Goal: Information Seeking & Learning: Learn about a topic

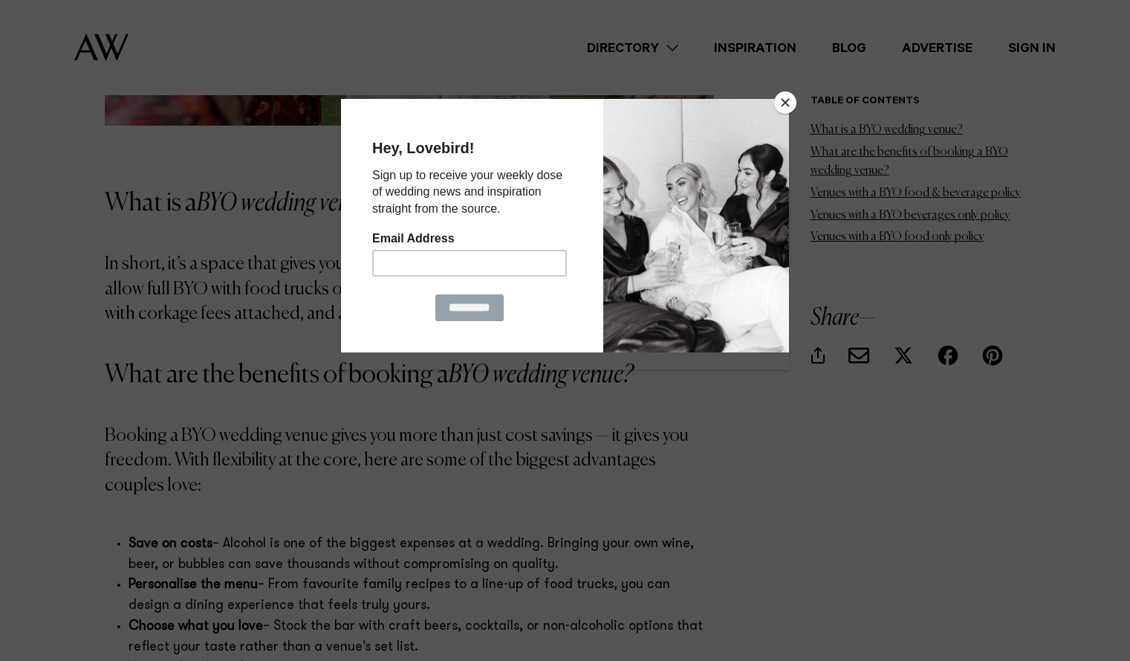
scroll to position [1488, 0]
click at [786, 100] on button "Close" at bounding box center [785, 102] width 22 height 22
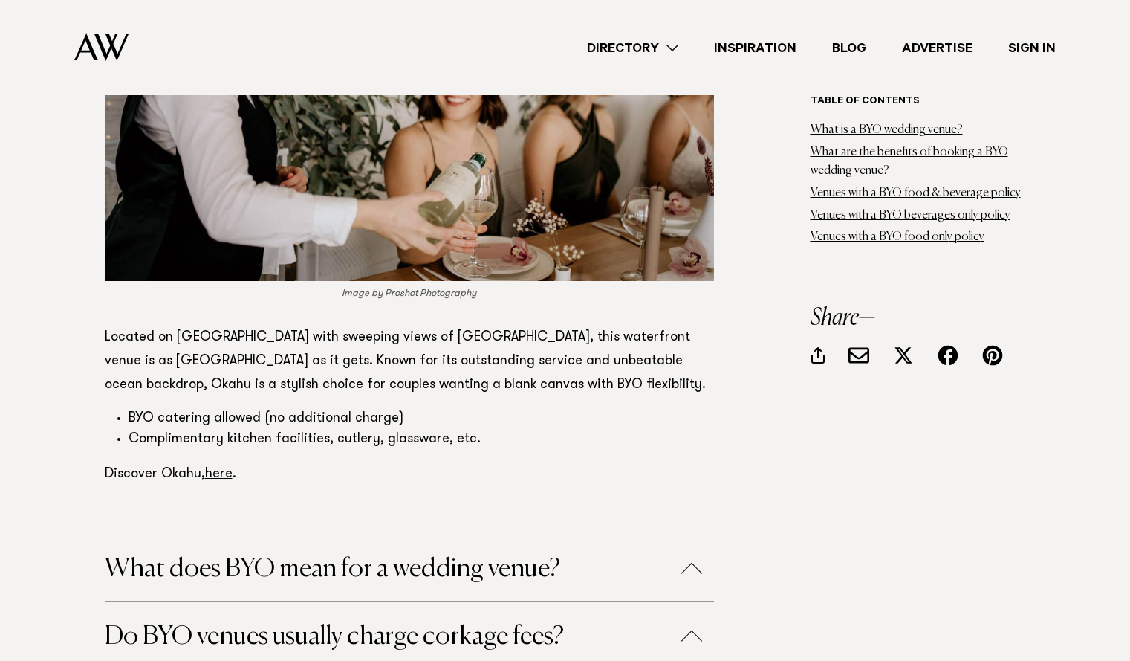
scroll to position [9128, 0]
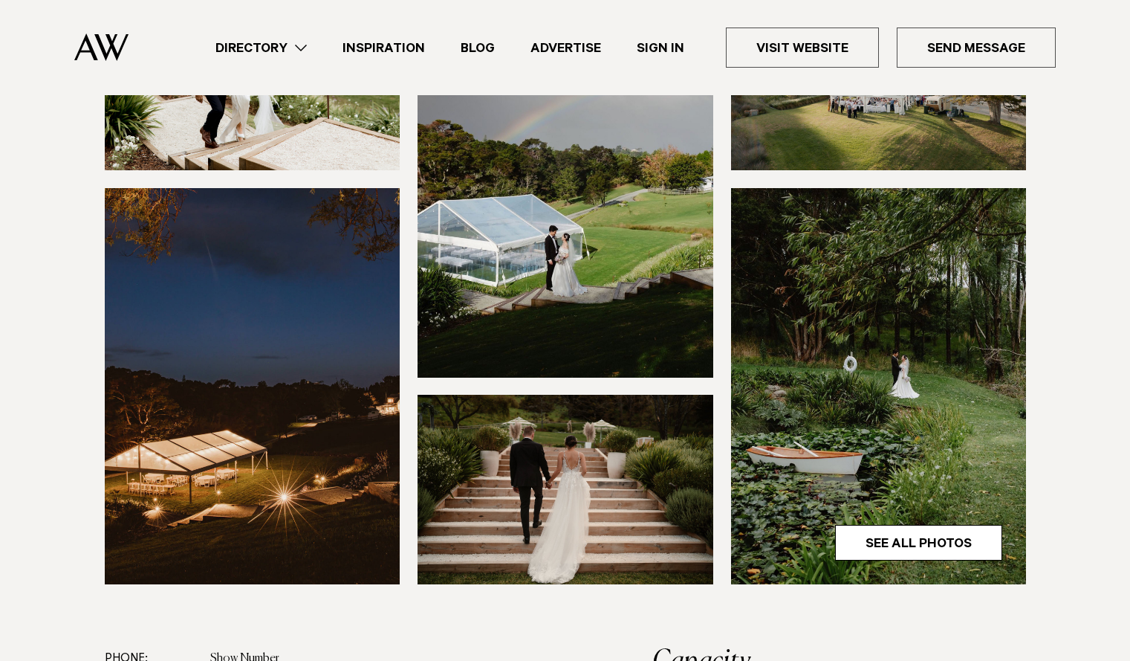
scroll to position [358, 0]
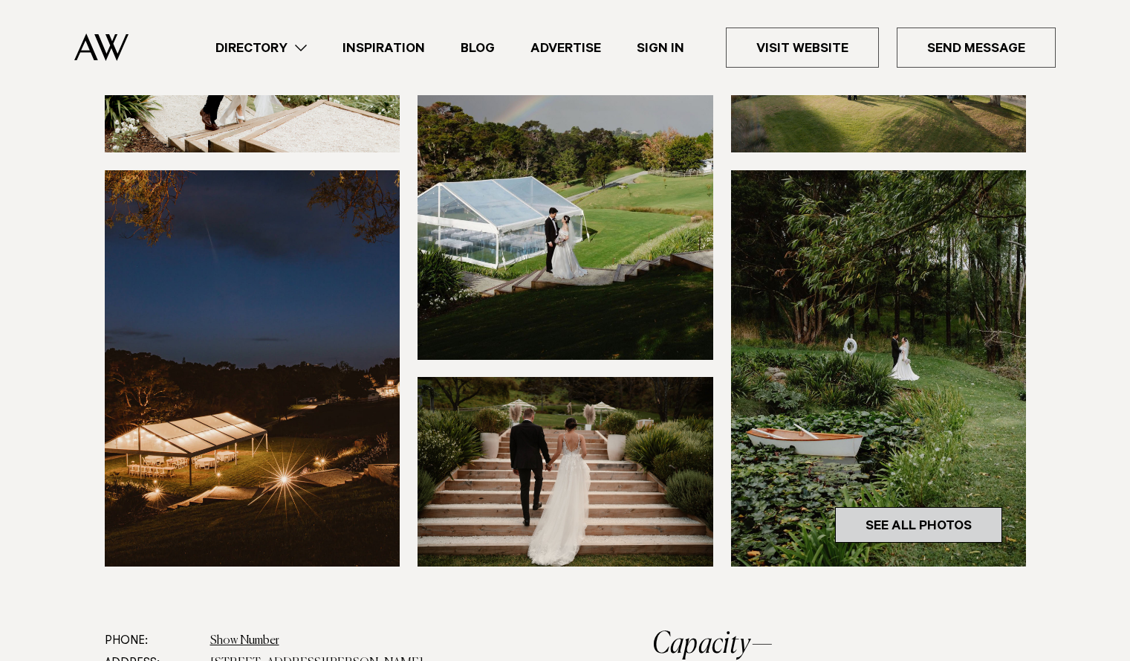
click at [925, 521] on link "See All Photos" at bounding box center [918, 525] width 167 height 36
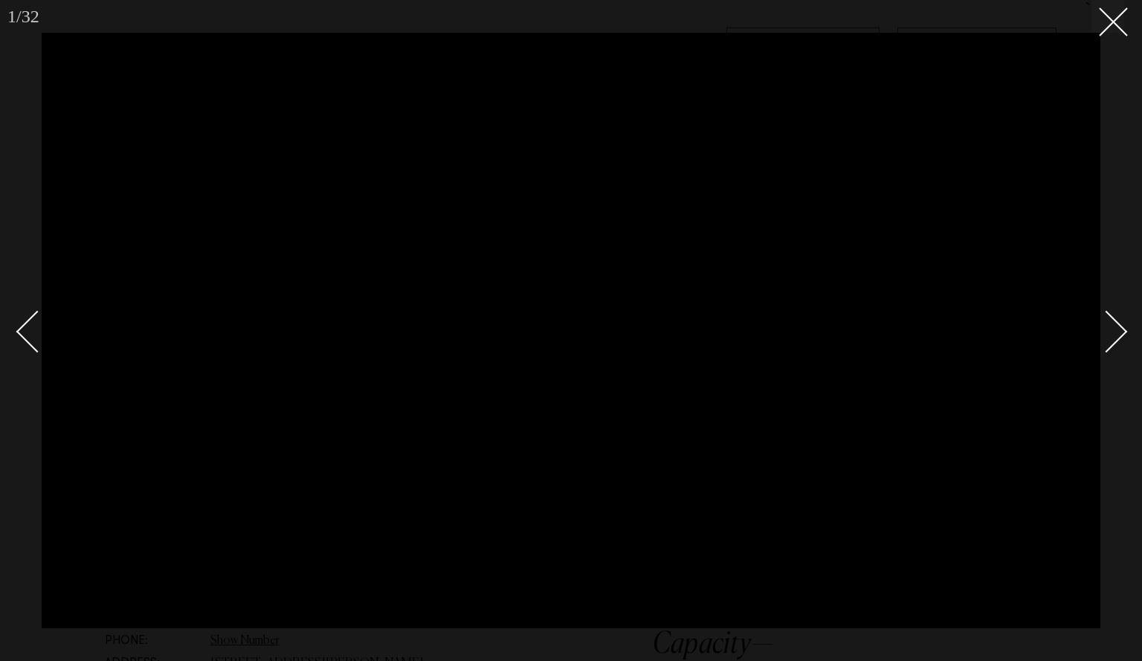
click at [1110, 342] on div "Next slide" at bounding box center [1106, 331] width 42 height 42
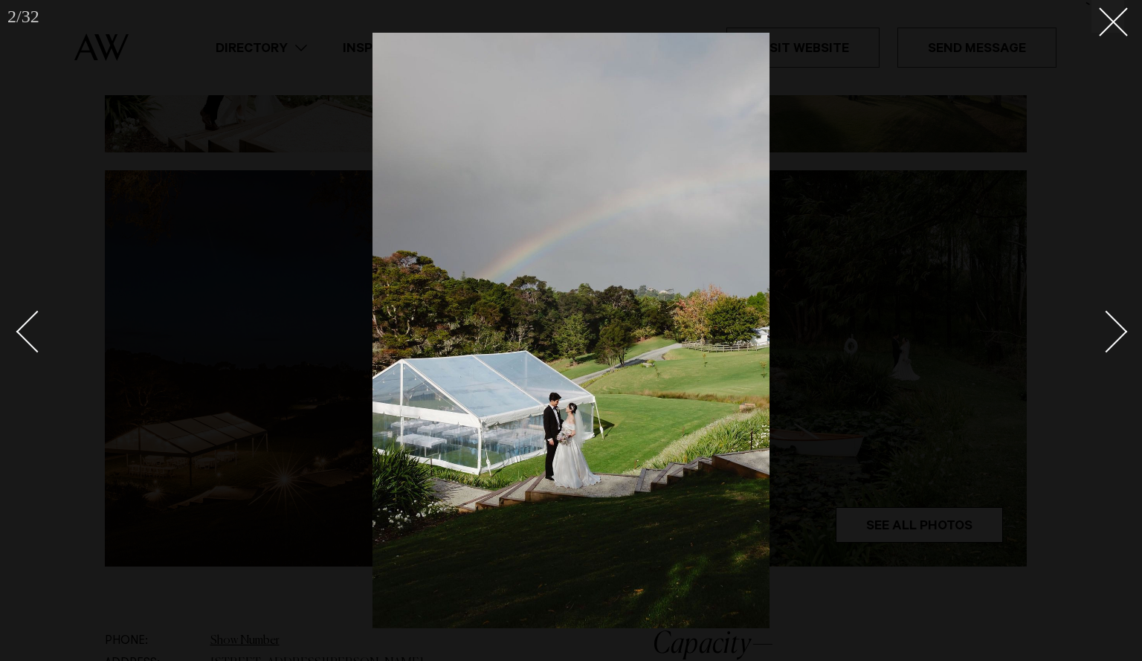
click at [1110, 342] on div "Next slide" at bounding box center [1106, 331] width 42 height 42
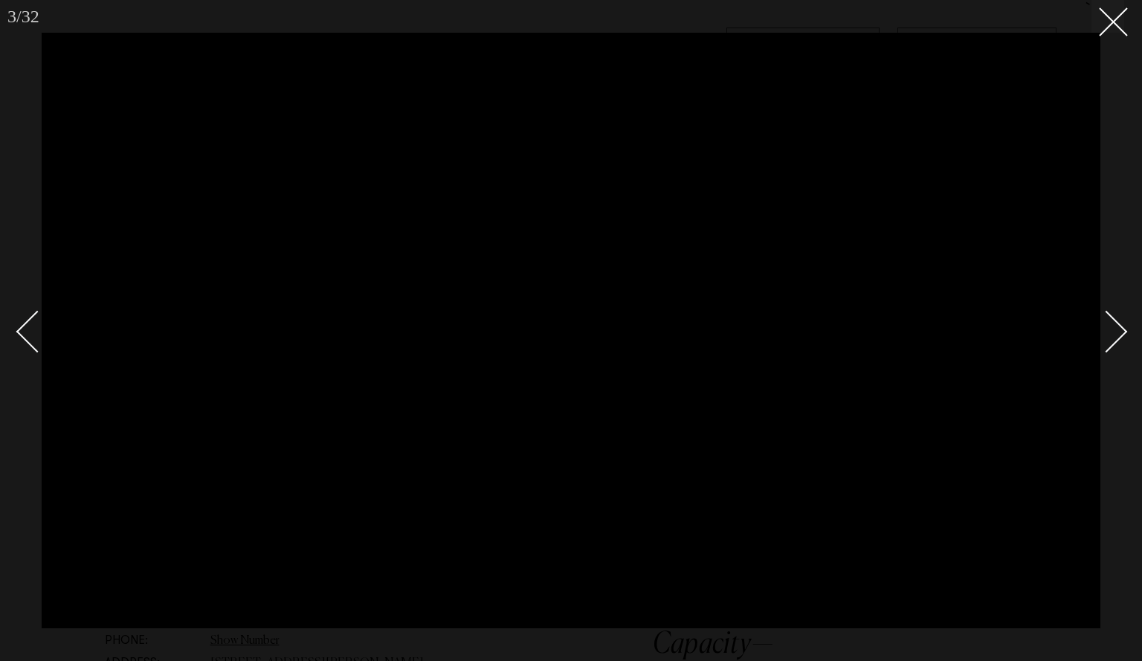
click at [1110, 342] on div "Next slide" at bounding box center [1106, 331] width 42 height 42
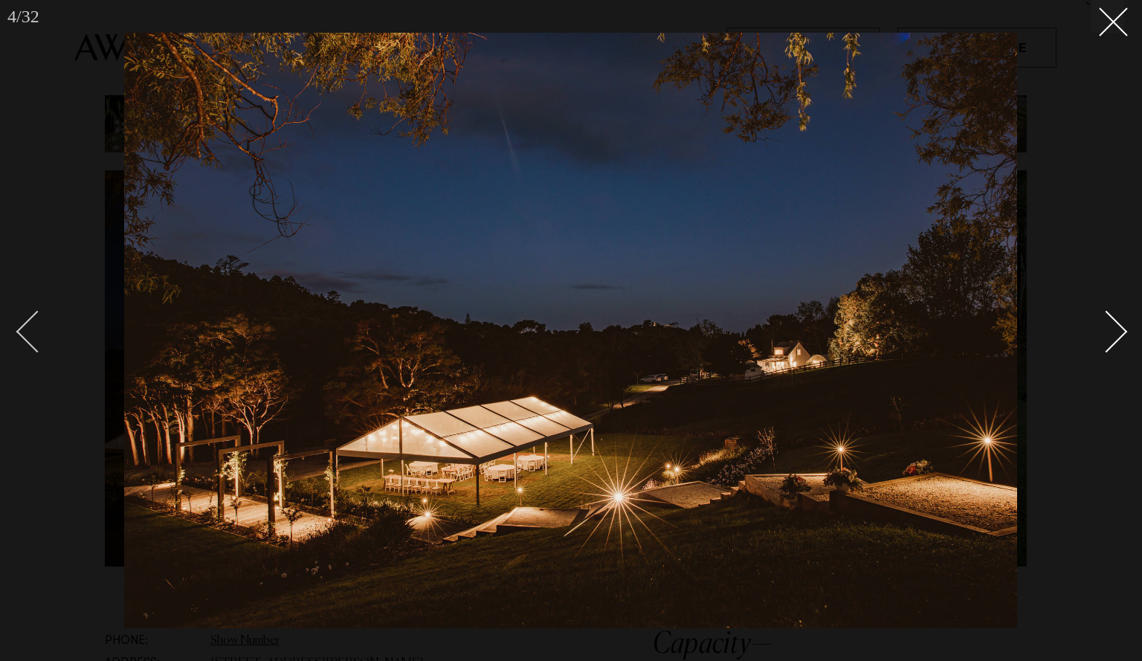
click at [50, 335] on div "Previous slide" at bounding box center [37, 331] width 42 height 42
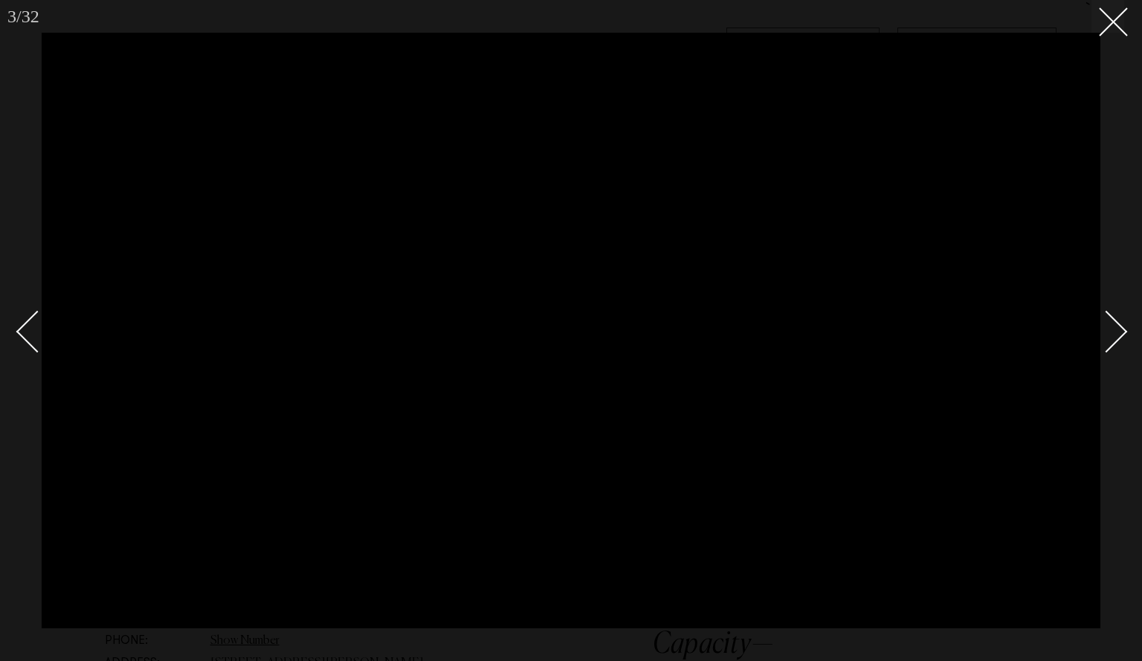
click at [1121, 328] on div "Next slide" at bounding box center [1106, 331] width 42 height 42
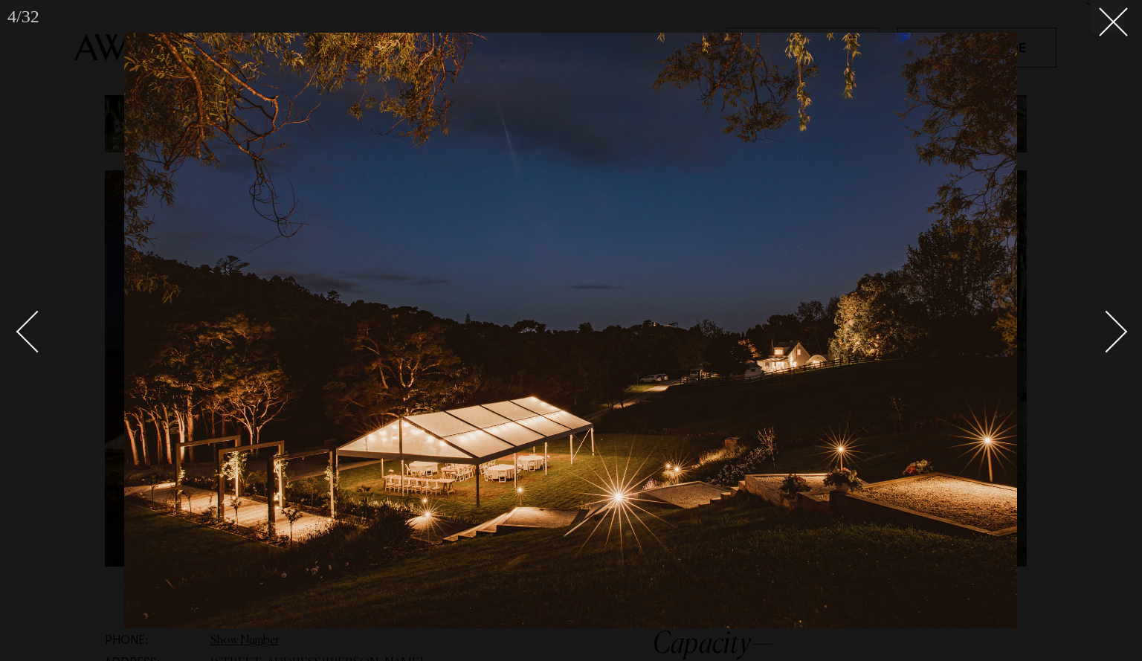
click at [1121, 328] on div "Next slide" at bounding box center [1106, 331] width 42 height 42
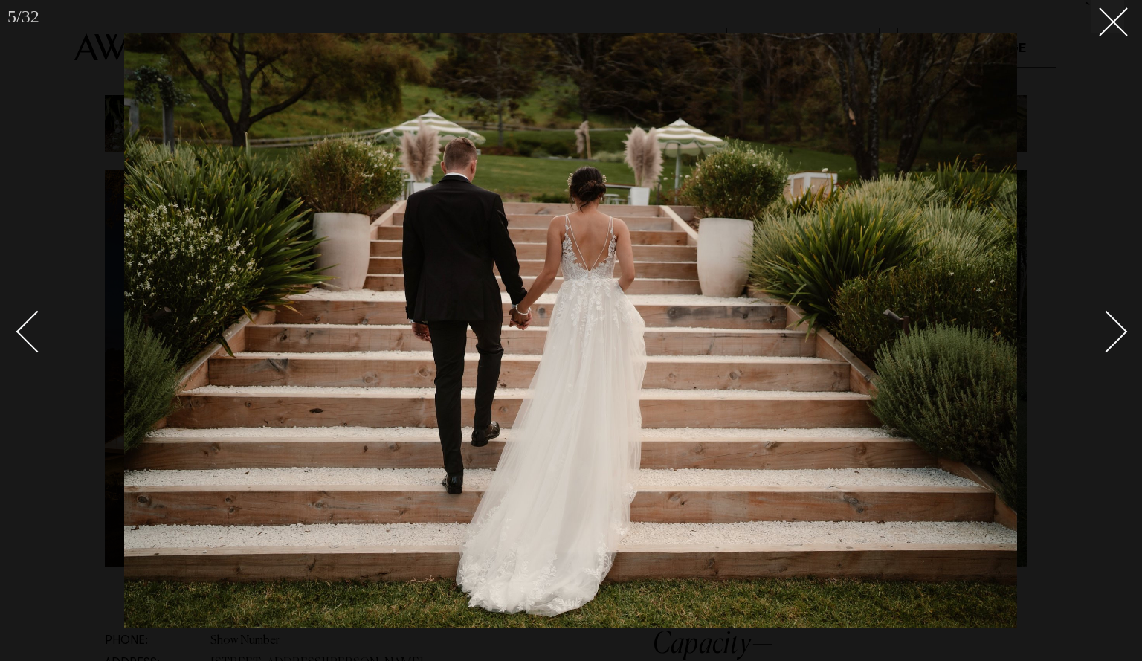
click at [1121, 328] on div "Next slide" at bounding box center [1106, 331] width 42 height 42
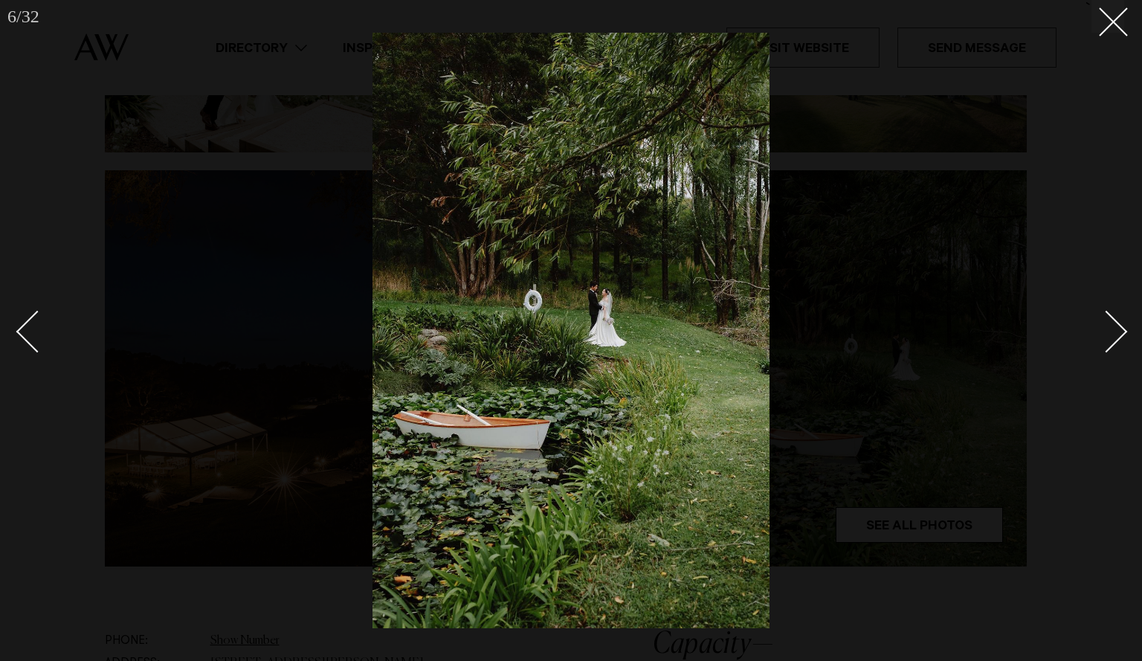
click at [1121, 328] on div "Next slide" at bounding box center [1106, 331] width 42 height 42
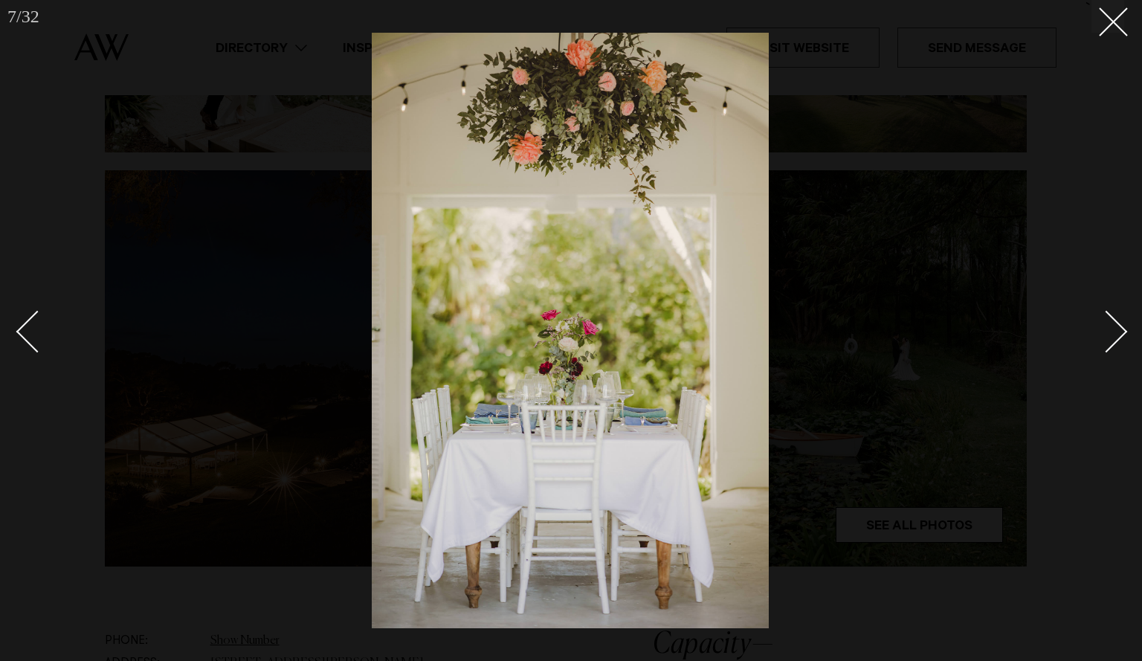
click at [1121, 328] on div "Next slide" at bounding box center [1106, 331] width 42 height 42
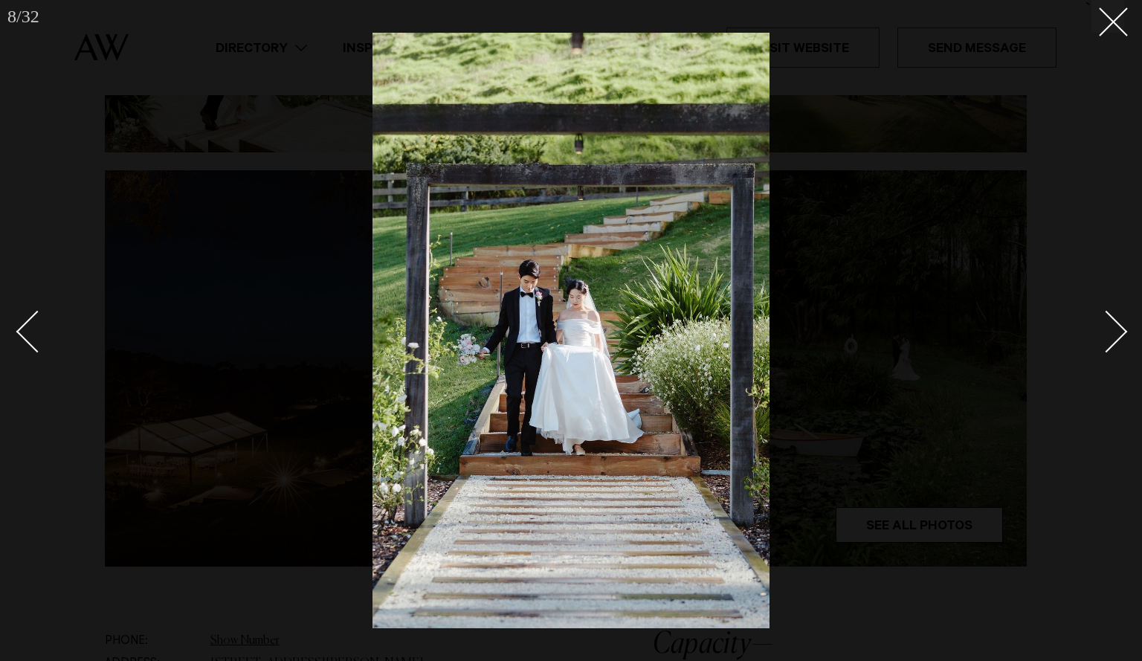
click at [1121, 328] on div "Next slide" at bounding box center [1106, 331] width 42 height 42
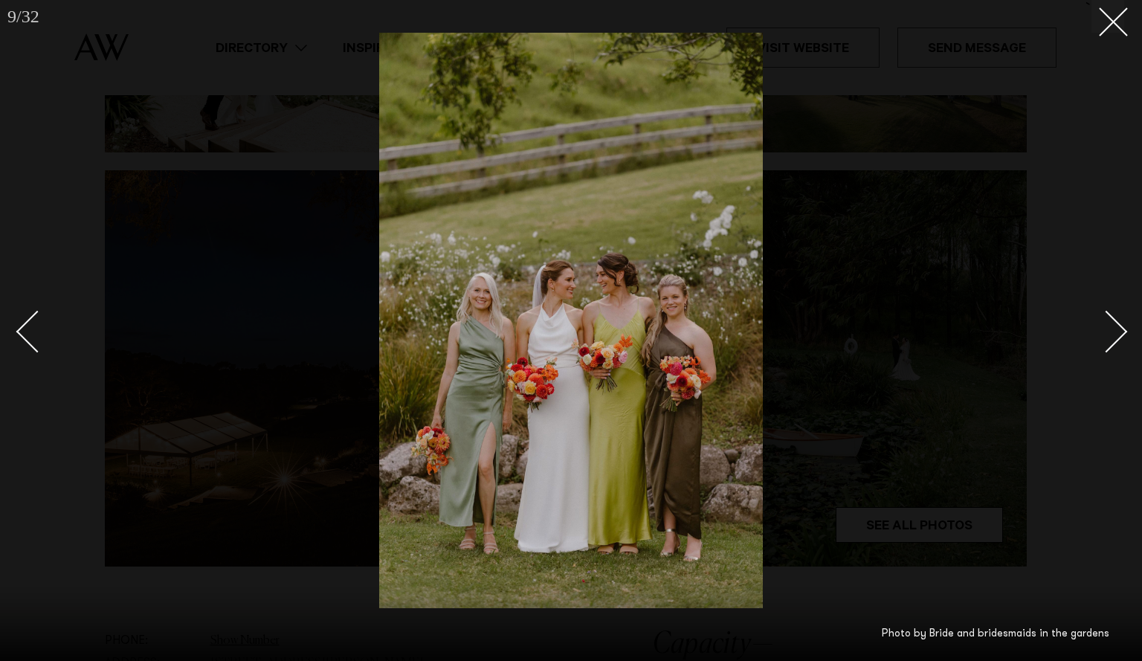
click at [1121, 328] on div "Next slide" at bounding box center [1106, 331] width 42 height 42
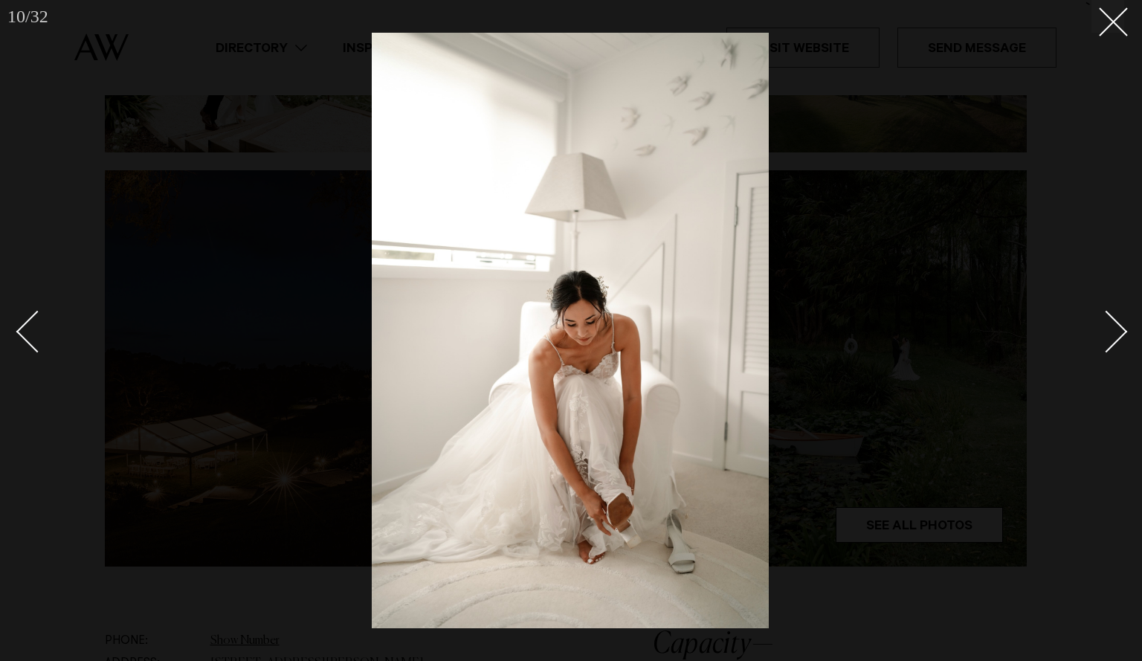
click at [1121, 328] on div "Next slide" at bounding box center [1106, 331] width 42 height 42
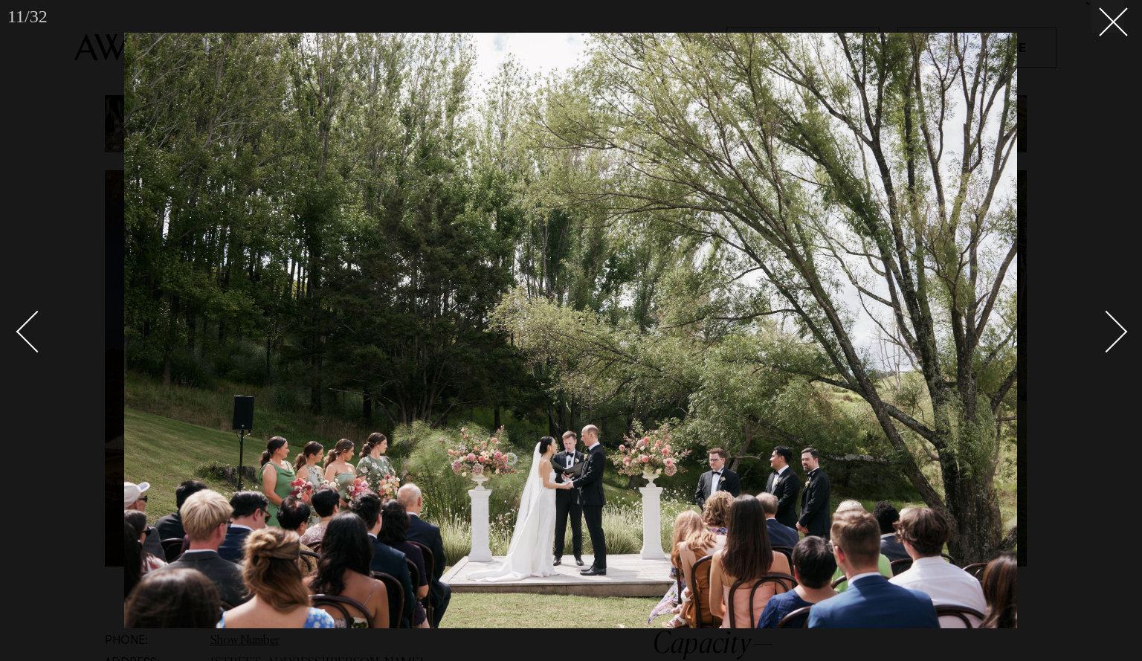
click at [1121, 328] on div "Next slide" at bounding box center [1106, 331] width 42 height 42
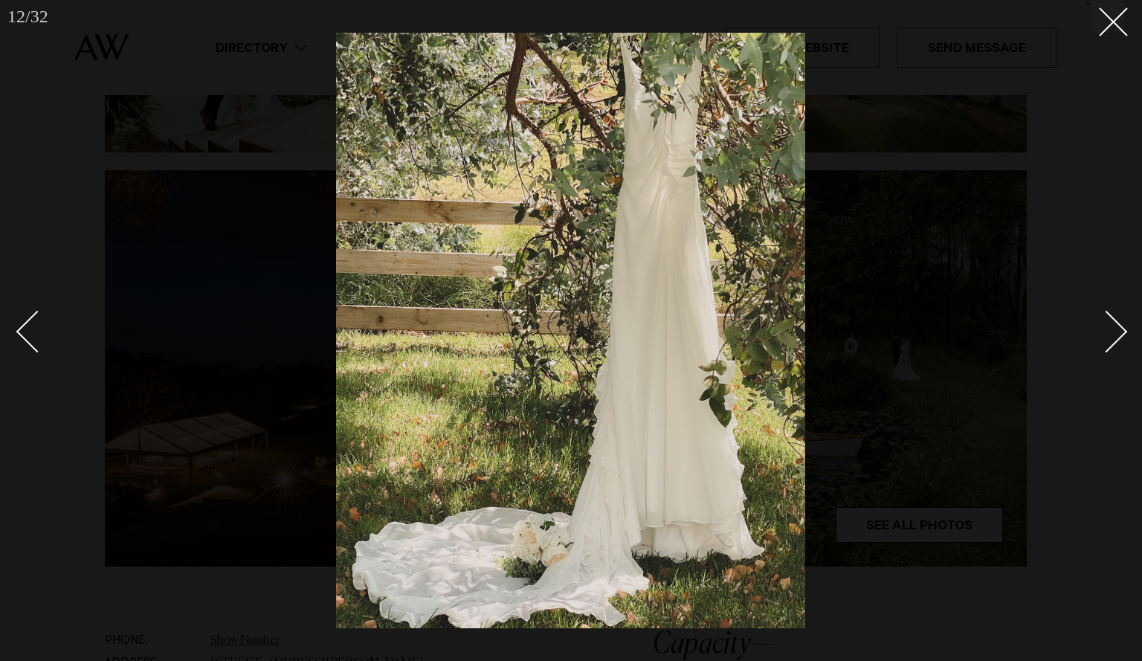
click at [1121, 328] on div "Next slide" at bounding box center [1106, 331] width 42 height 42
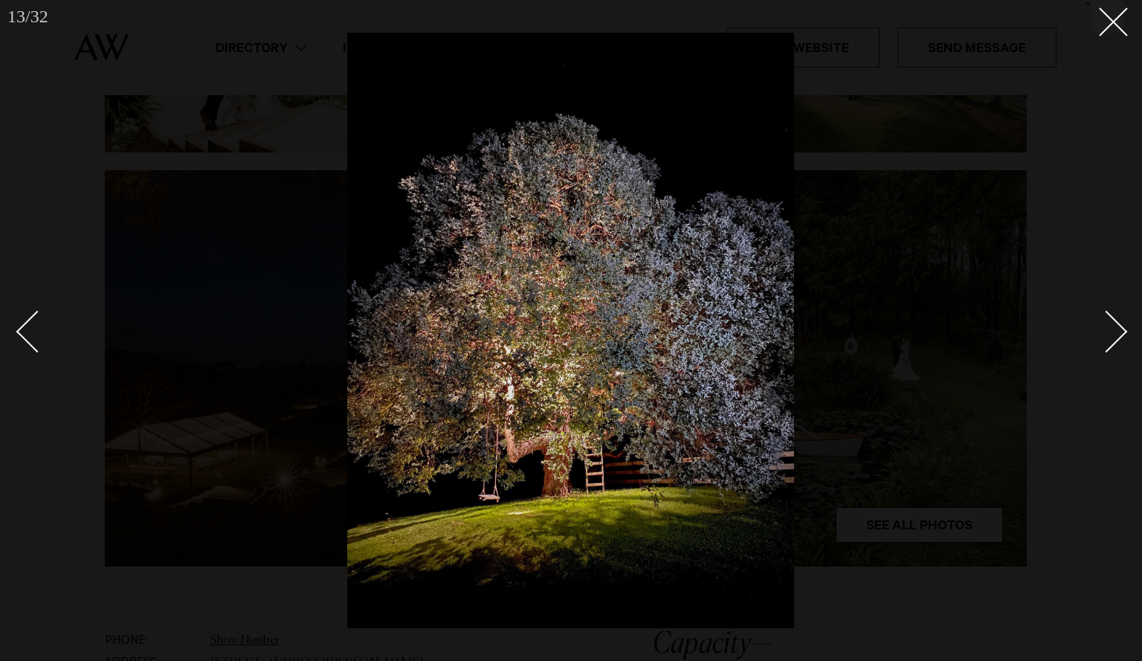
click at [1121, 328] on div "Next slide" at bounding box center [1106, 331] width 42 height 42
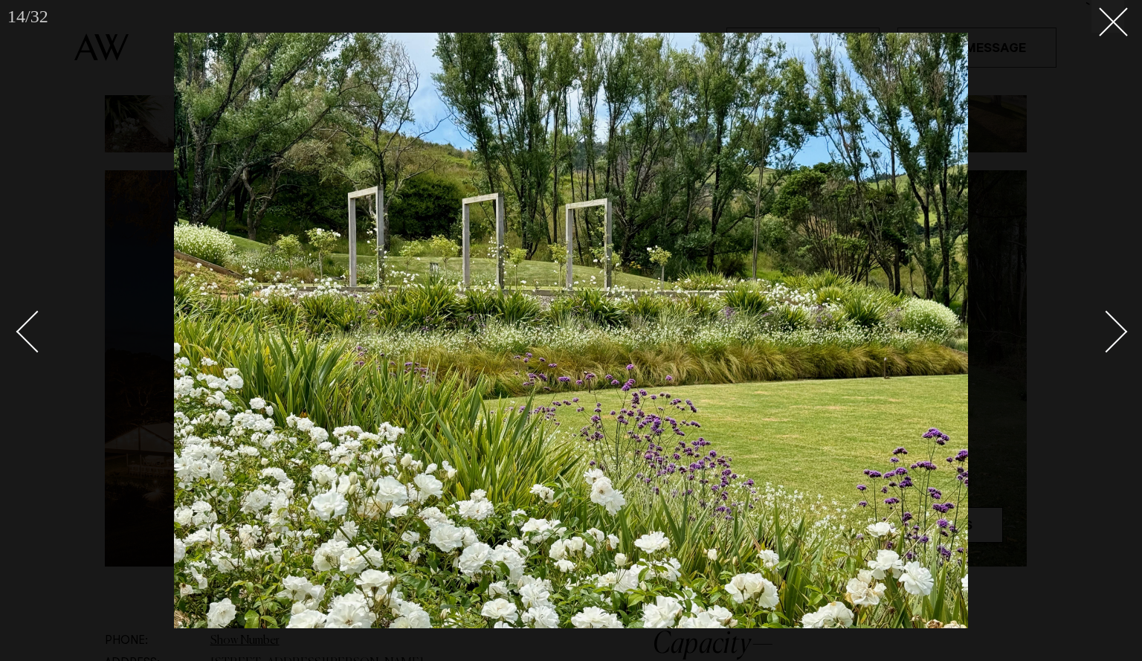
click at [1121, 328] on div "Next slide" at bounding box center [1106, 331] width 42 height 42
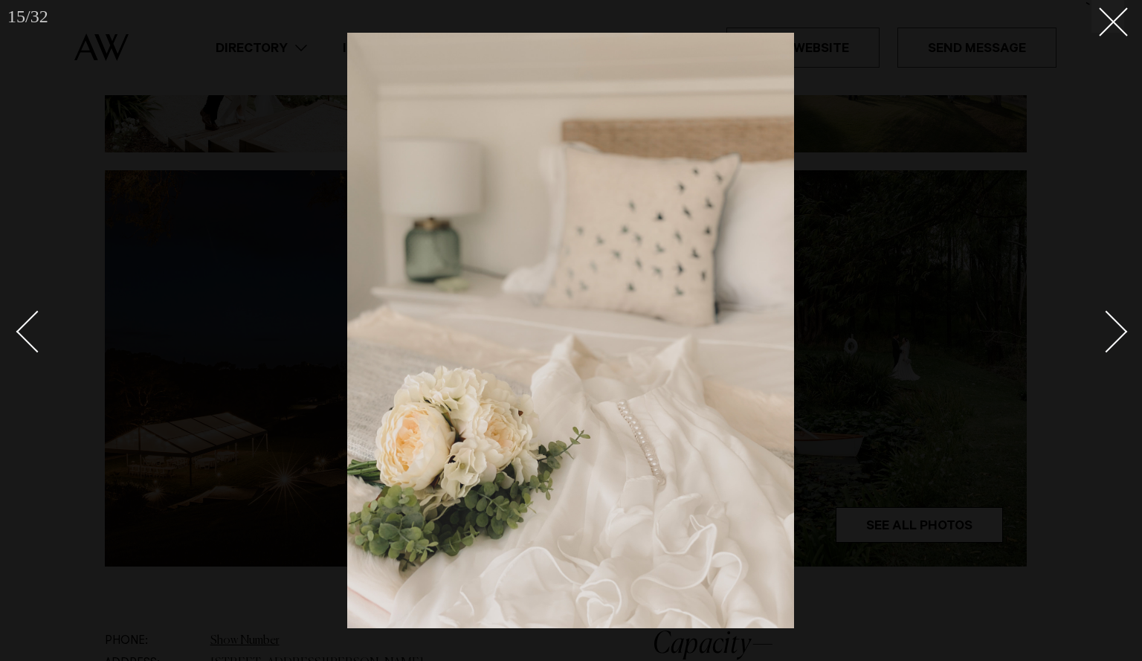
click at [1121, 328] on div "Next slide" at bounding box center [1106, 331] width 42 height 42
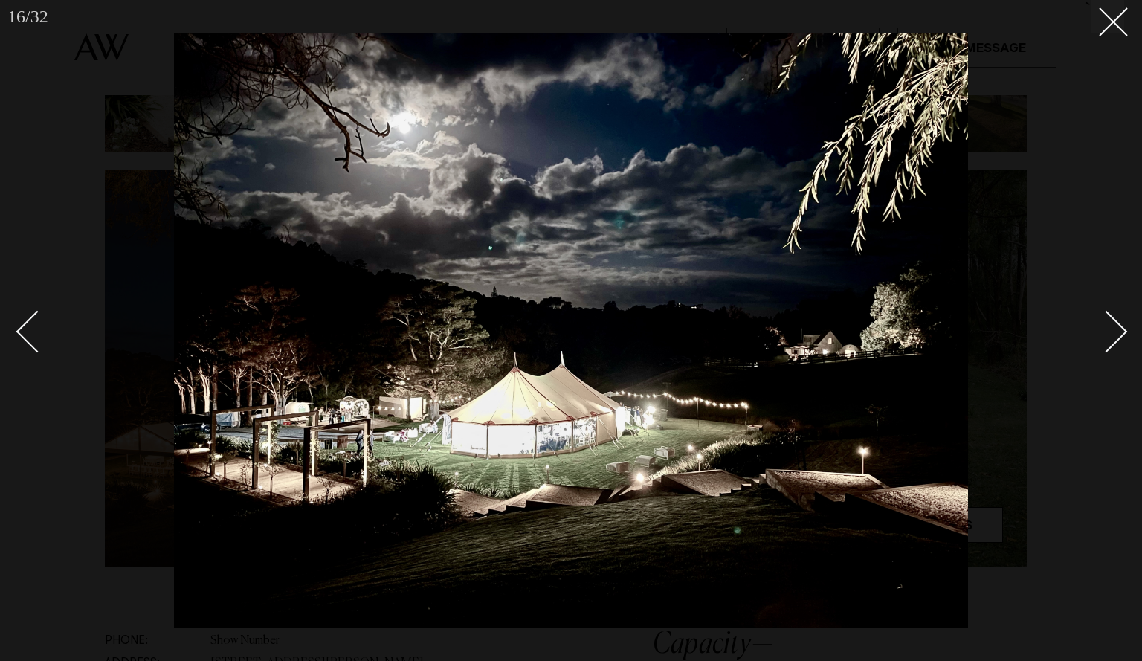
click at [1121, 328] on div "Next slide" at bounding box center [1106, 331] width 42 height 42
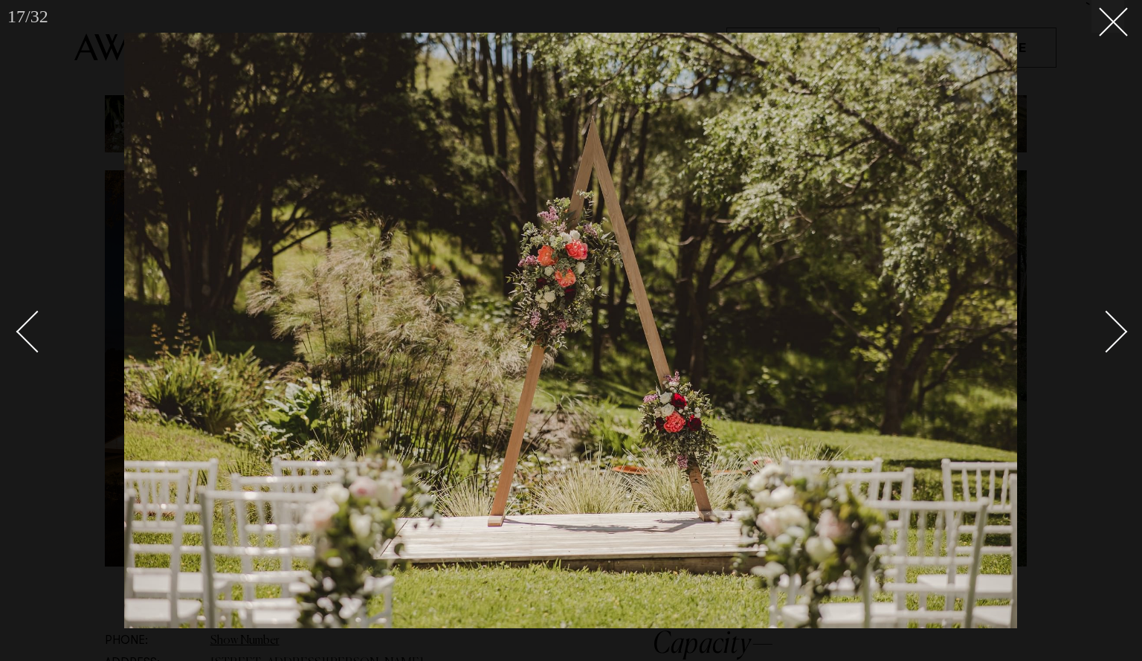
click at [1121, 328] on div "Next slide" at bounding box center [1106, 331] width 42 height 42
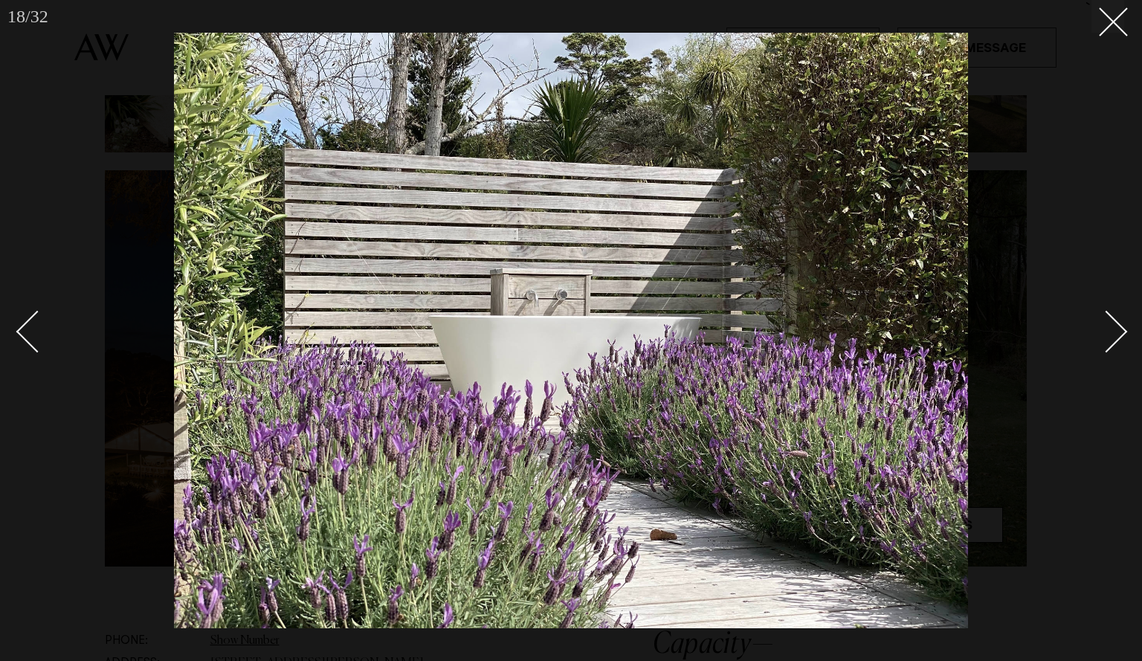
click at [1121, 328] on div "Next slide" at bounding box center [1106, 331] width 42 height 42
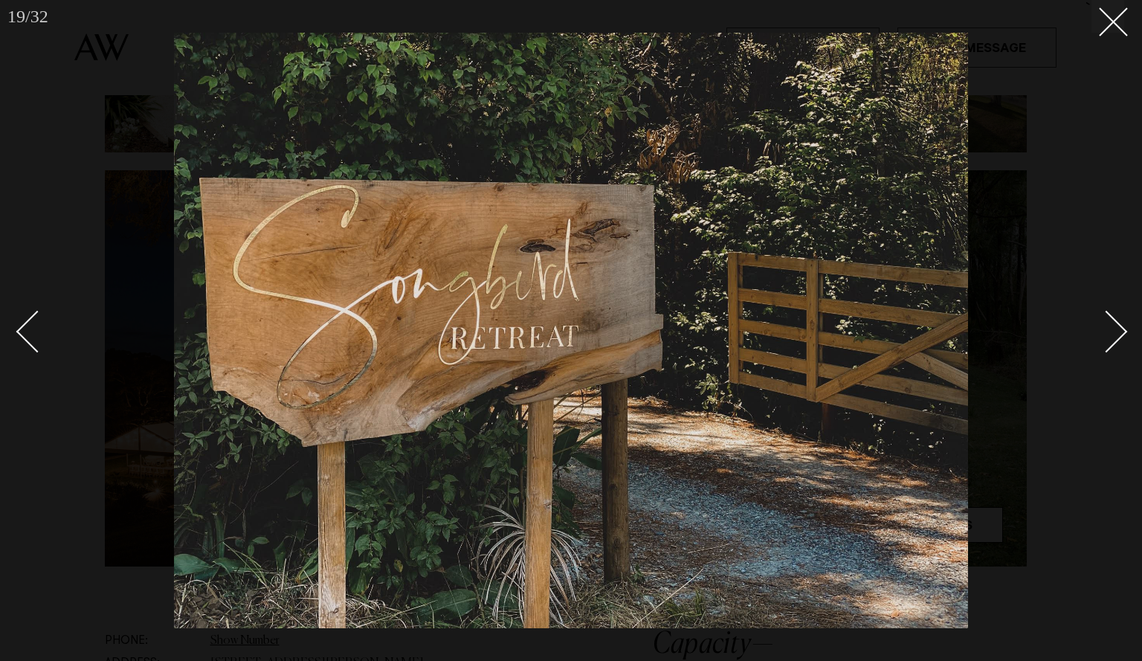
click at [1121, 328] on div "Next slide" at bounding box center [1106, 331] width 42 height 42
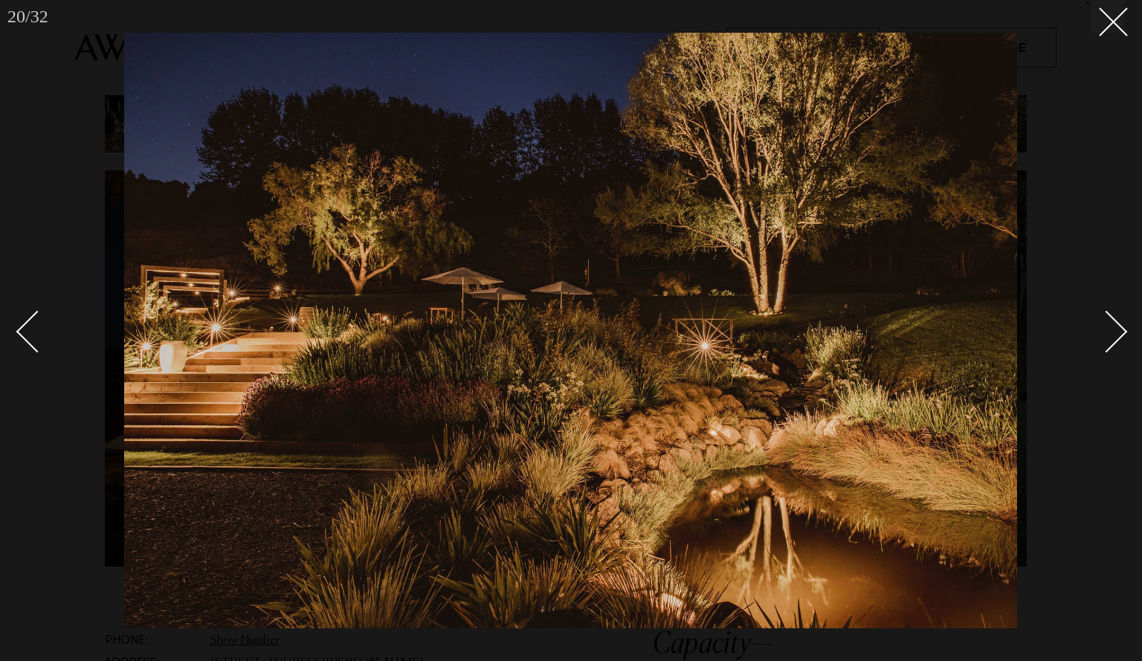
click at [1121, 328] on div "Next slide" at bounding box center [1106, 331] width 42 height 42
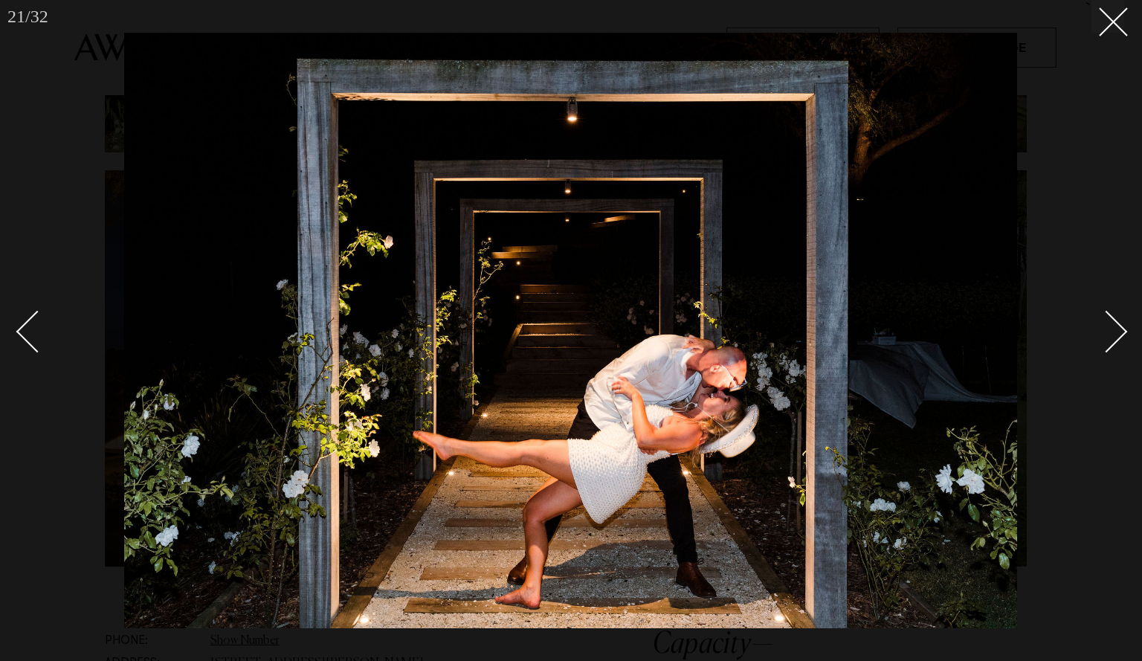
click at [1121, 328] on div "Next slide" at bounding box center [1106, 331] width 42 height 42
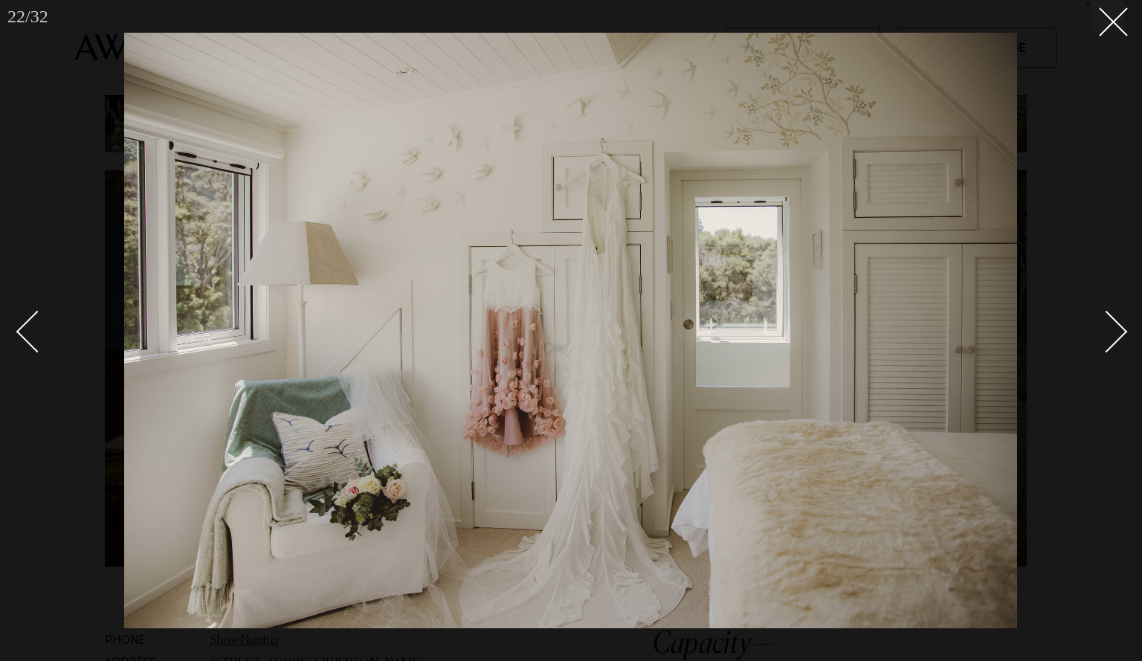
click at [1121, 328] on div "Next slide" at bounding box center [1106, 331] width 42 height 42
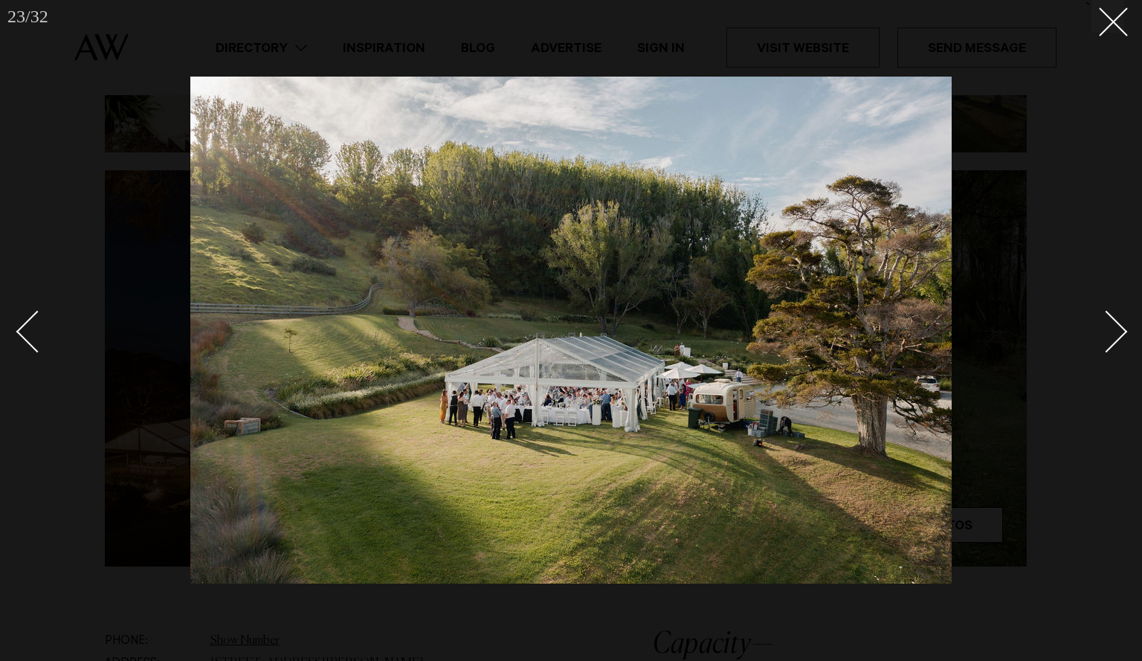
click at [1121, 328] on div "Next slide" at bounding box center [1106, 331] width 42 height 42
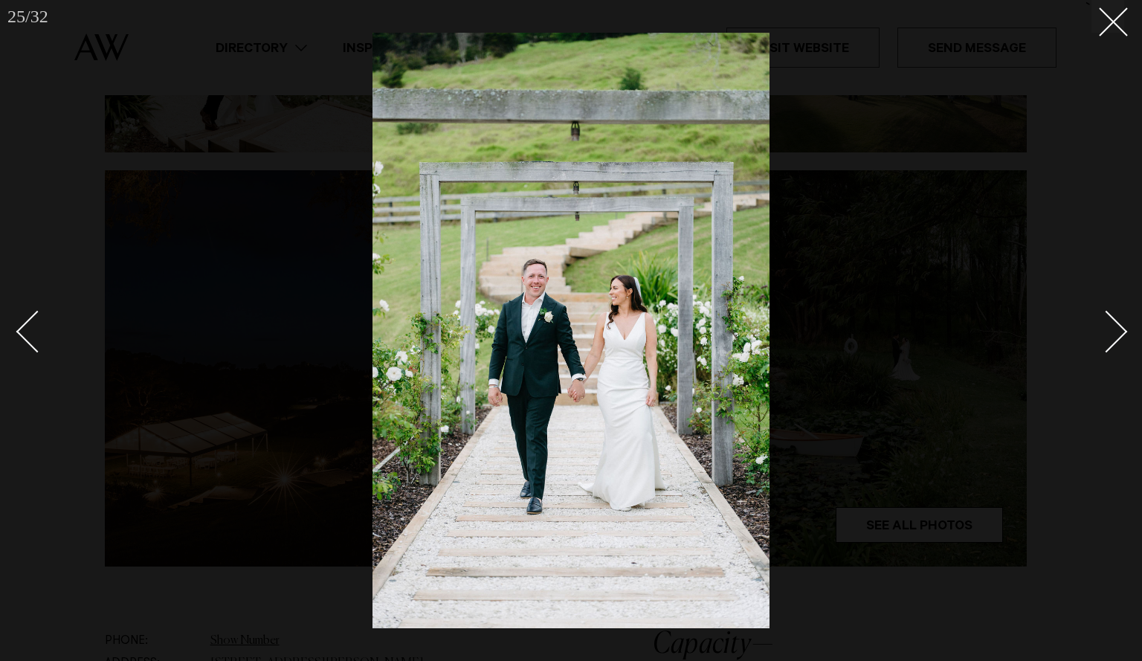
click at [1121, 328] on div "Next slide" at bounding box center [1106, 331] width 42 height 42
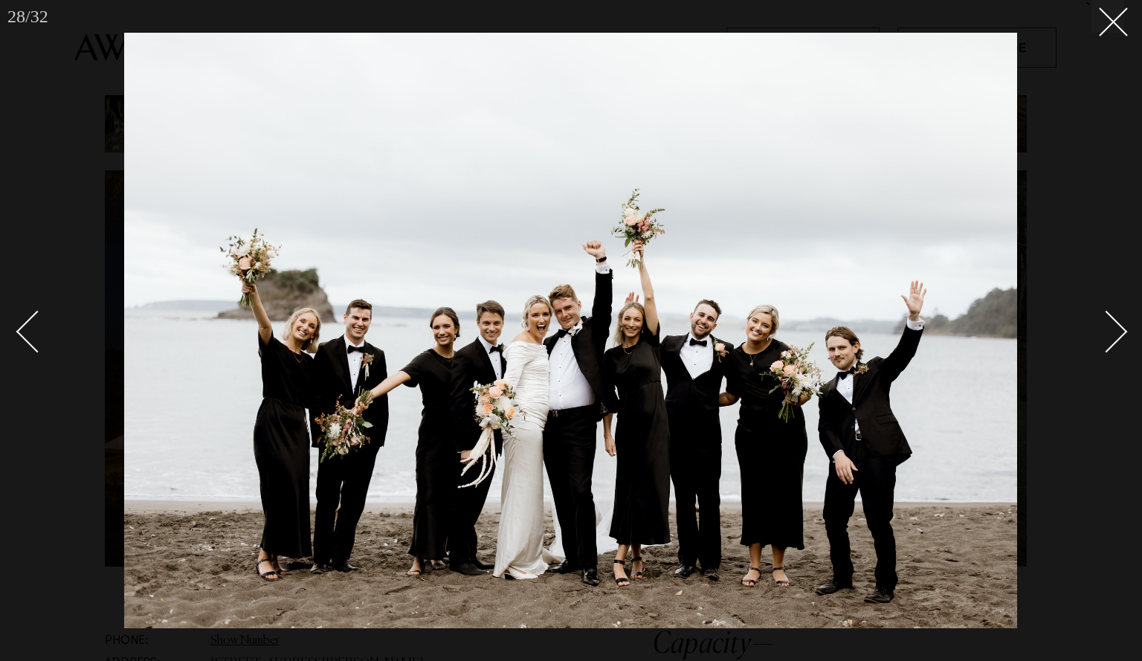
click at [1107, 318] on div "Next slide" at bounding box center [1106, 331] width 42 height 42
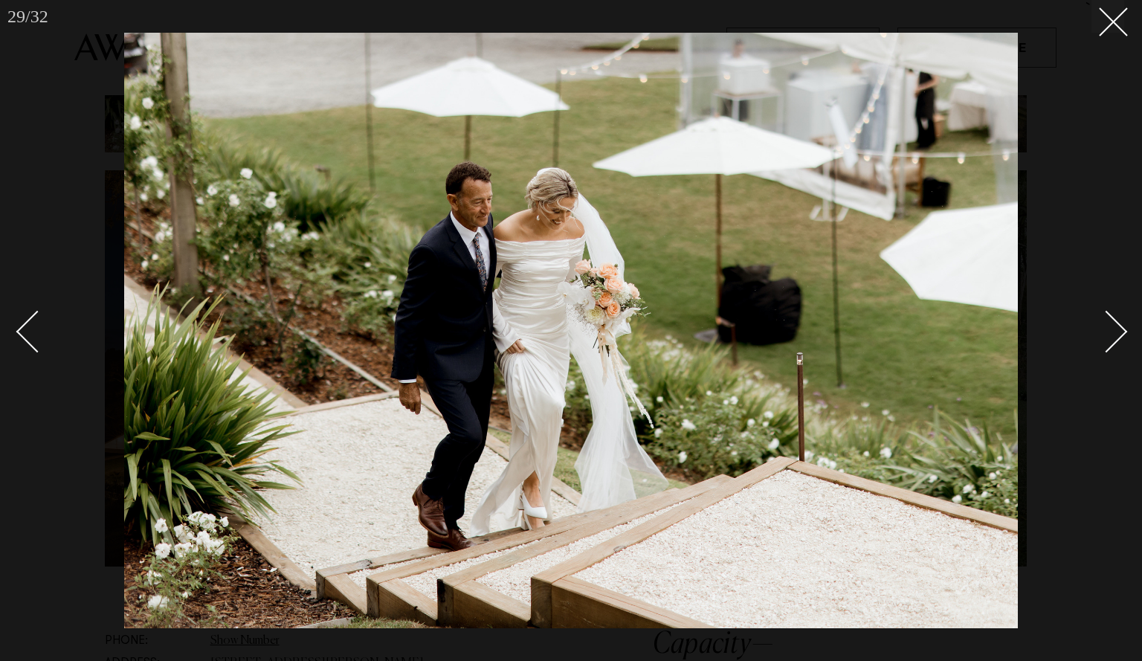
click at [1107, 318] on div "Next slide" at bounding box center [1106, 331] width 42 height 42
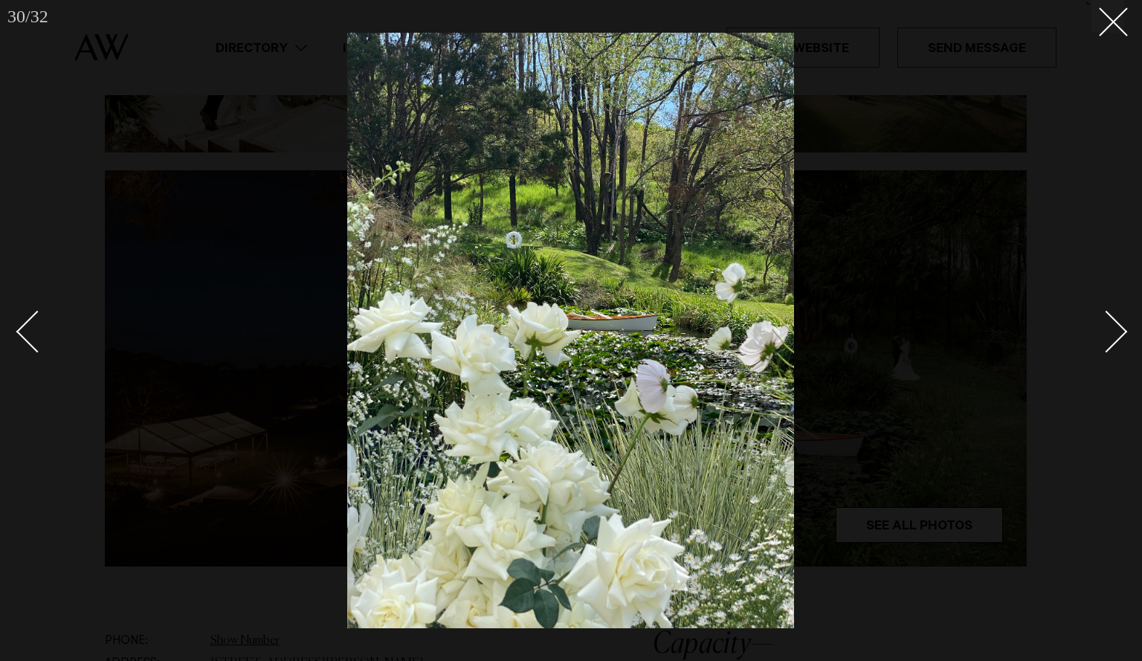
click at [1107, 318] on div "Next slide" at bounding box center [1106, 331] width 42 height 42
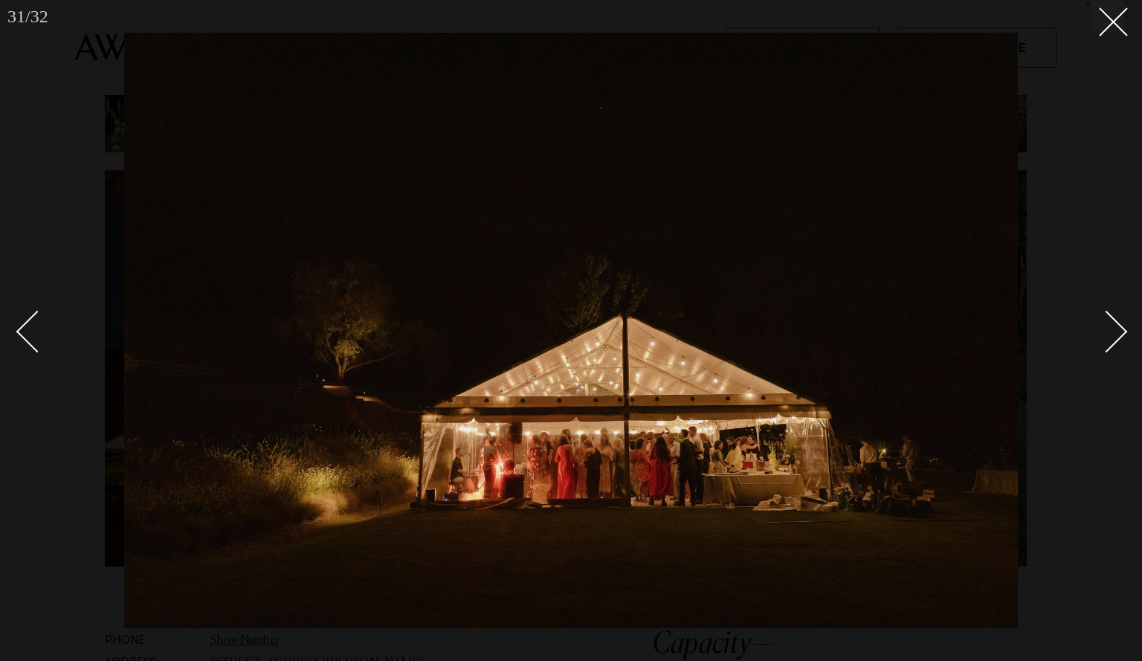
click at [1107, 318] on div "Next slide" at bounding box center [1106, 331] width 42 height 42
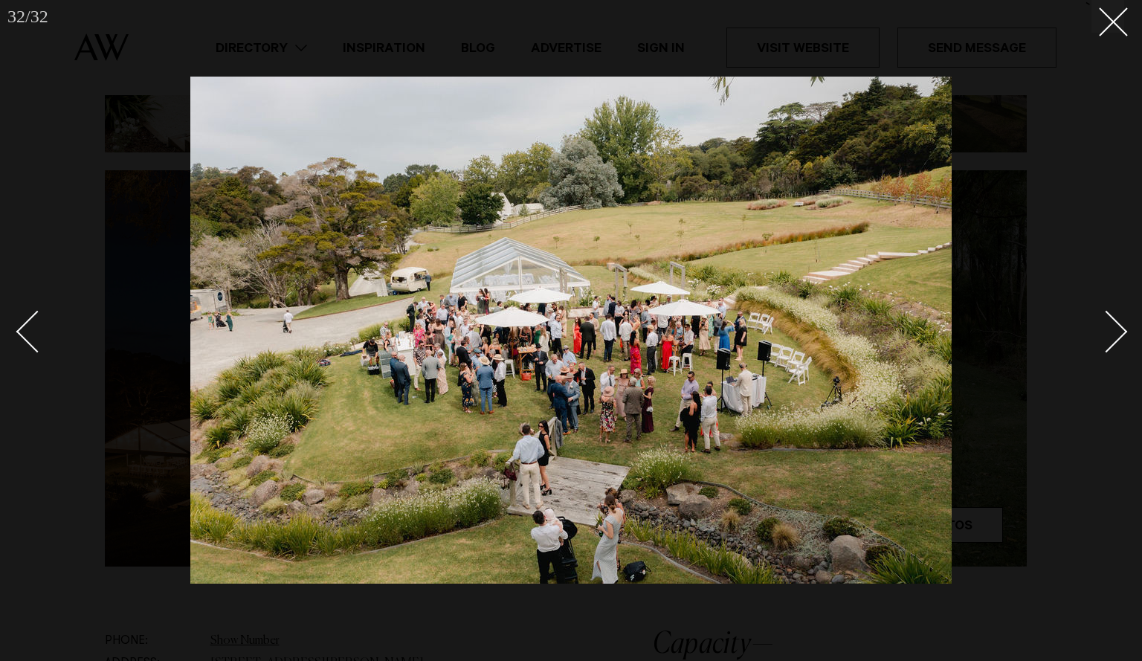
click at [1107, 318] on div "Next slide" at bounding box center [1106, 331] width 42 height 42
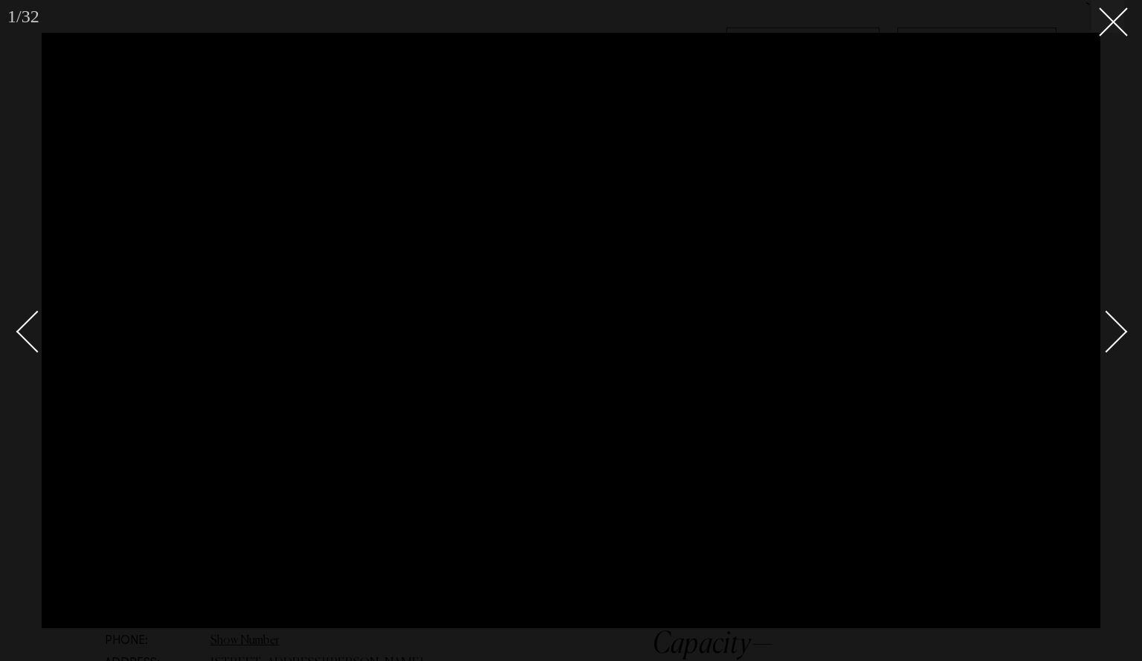
click at [1116, 239] on div at bounding box center [571, 330] width 1142 height 661
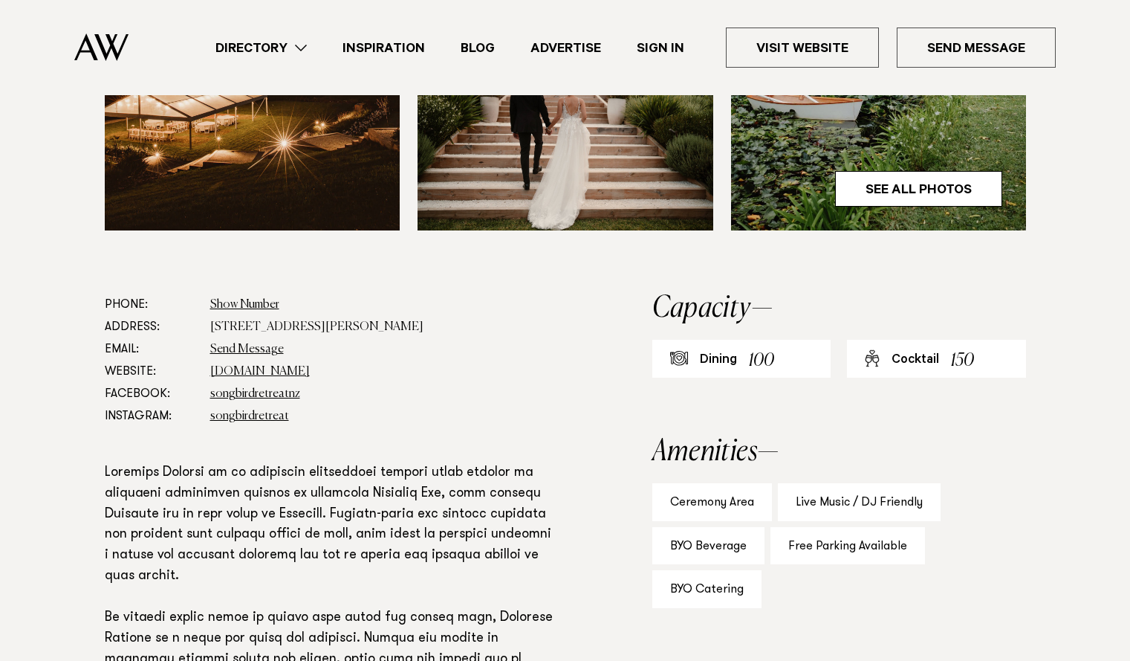
scroll to position [695, 0]
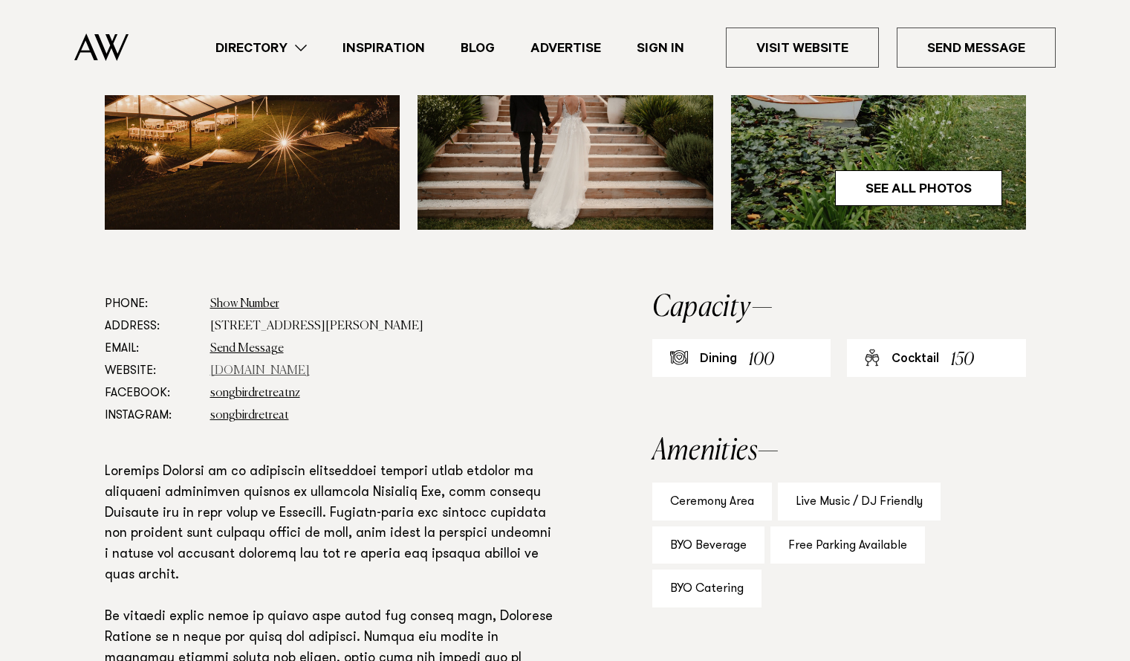
click at [279, 369] on link "www.songbirdretreat.co.nz" at bounding box center [260, 371] width 100 height 12
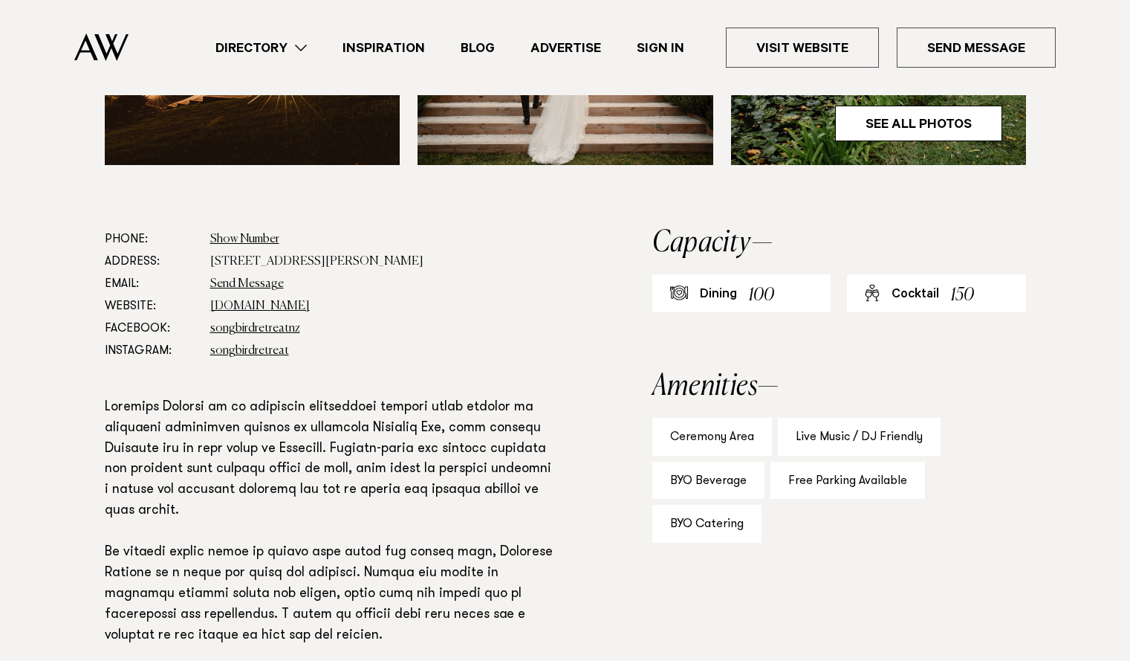
scroll to position [913, 0]
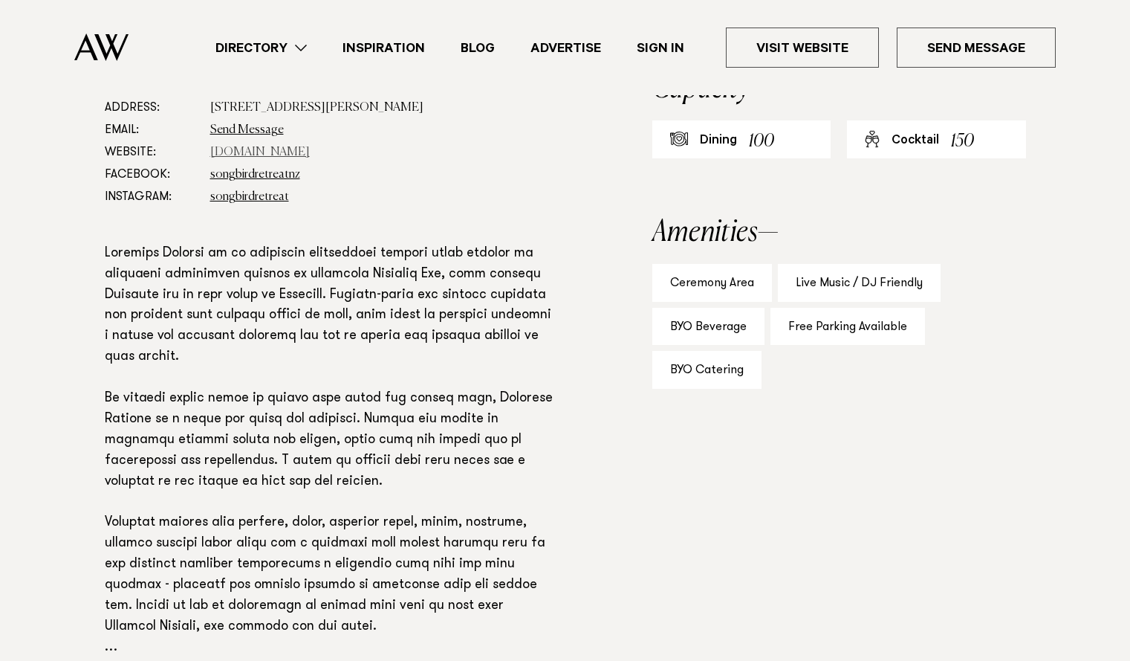
click at [294, 154] on link "www.songbirdretreat.co.nz" at bounding box center [260, 152] width 100 height 12
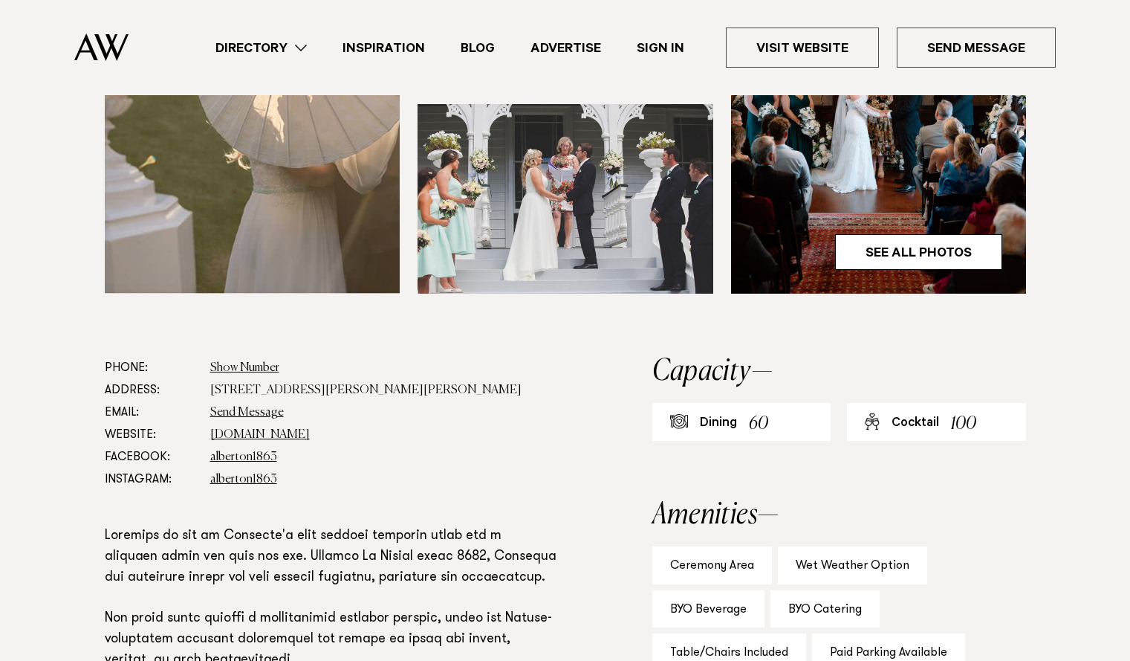
scroll to position [626, 0]
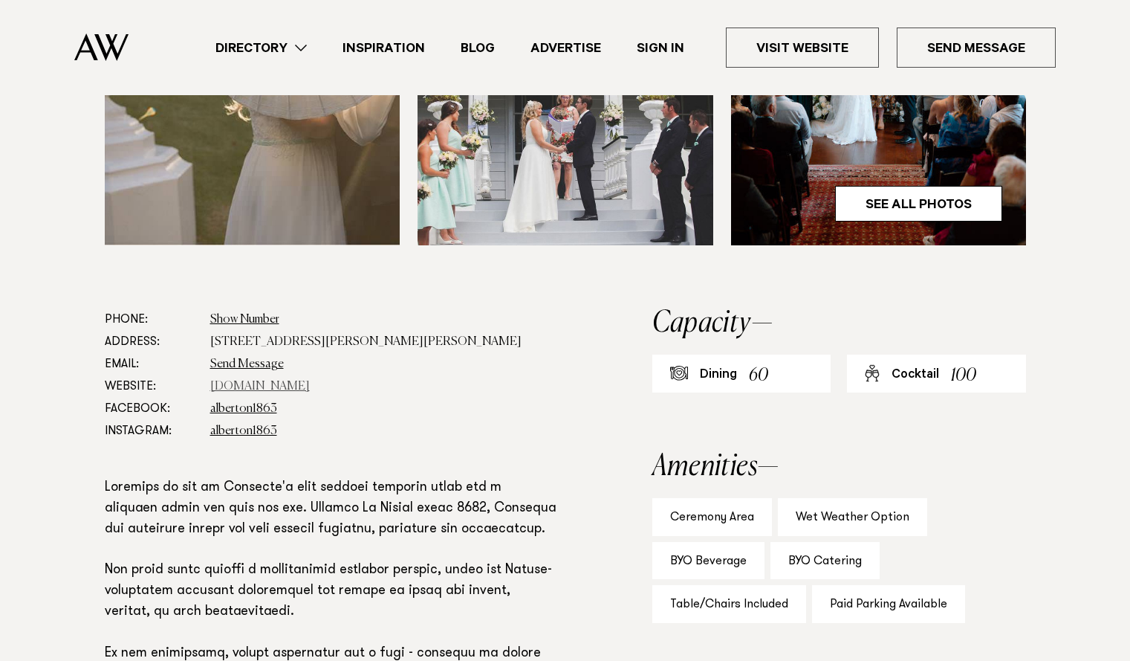
click at [294, 389] on link "www.visitheritage.co.nz" at bounding box center [260, 387] width 100 height 12
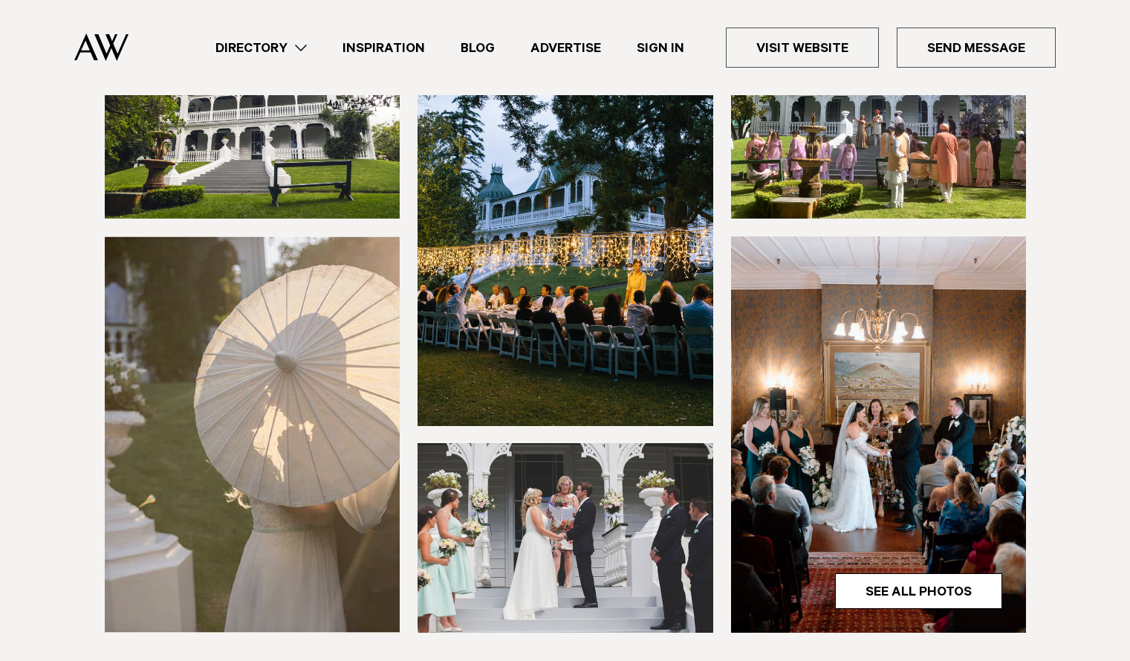
scroll to position [239, 0]
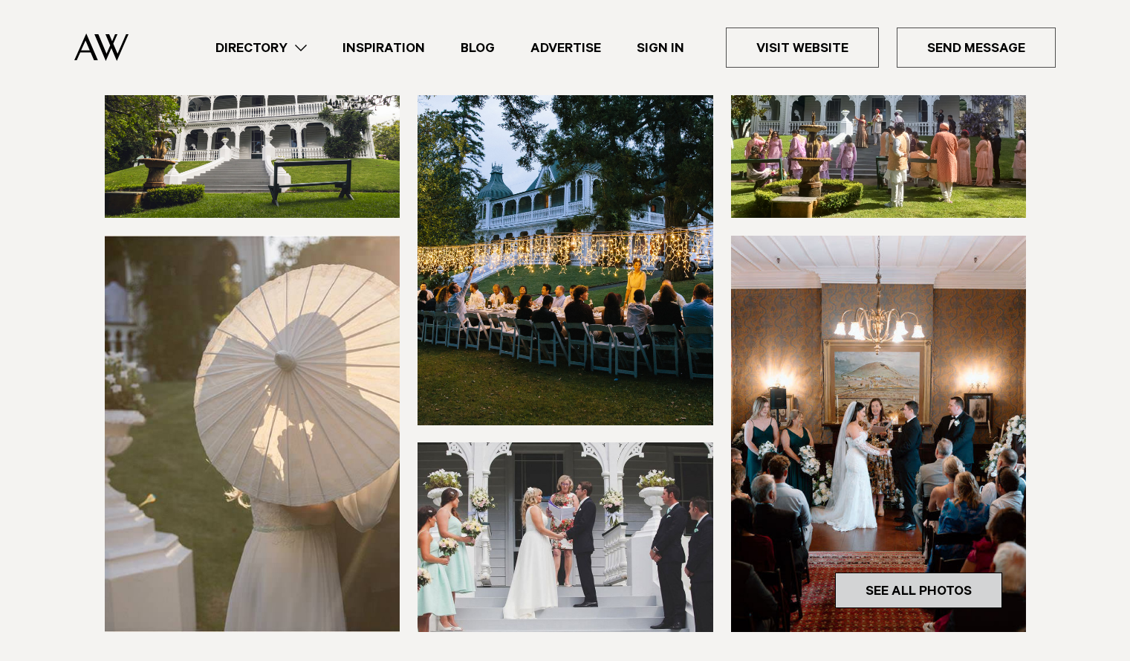
click at [861, 583] on link "See All Photos" at bounding box center [918, 590] width 167 height 36
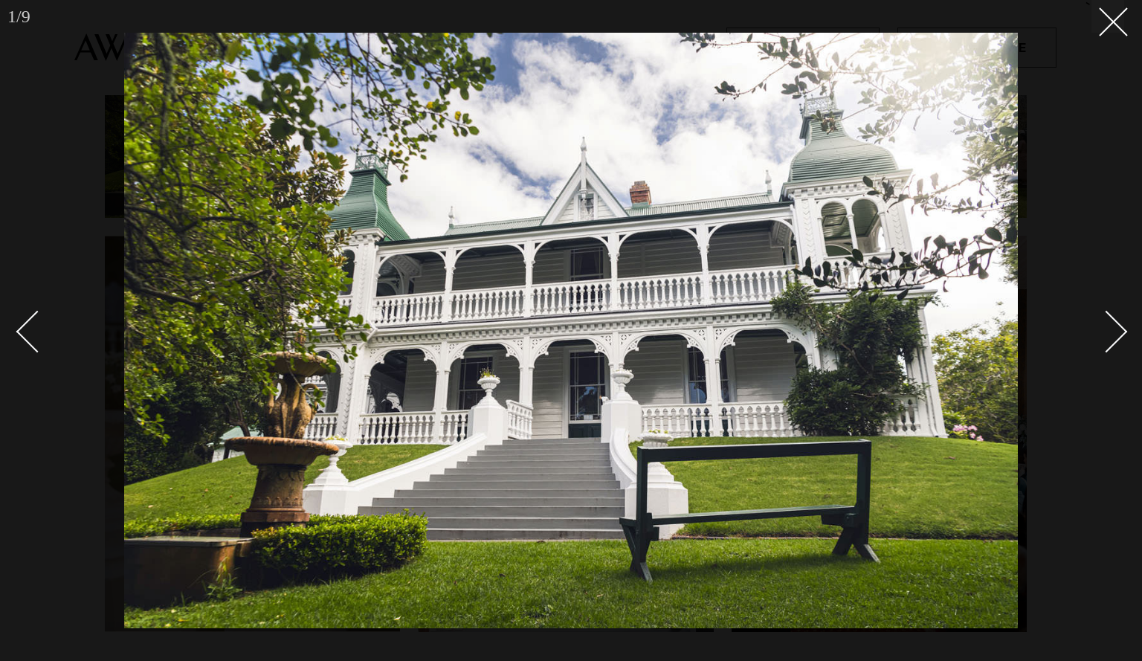
click at [1114, 307] on link at bounding box center [1098, 331] width 52 height 74
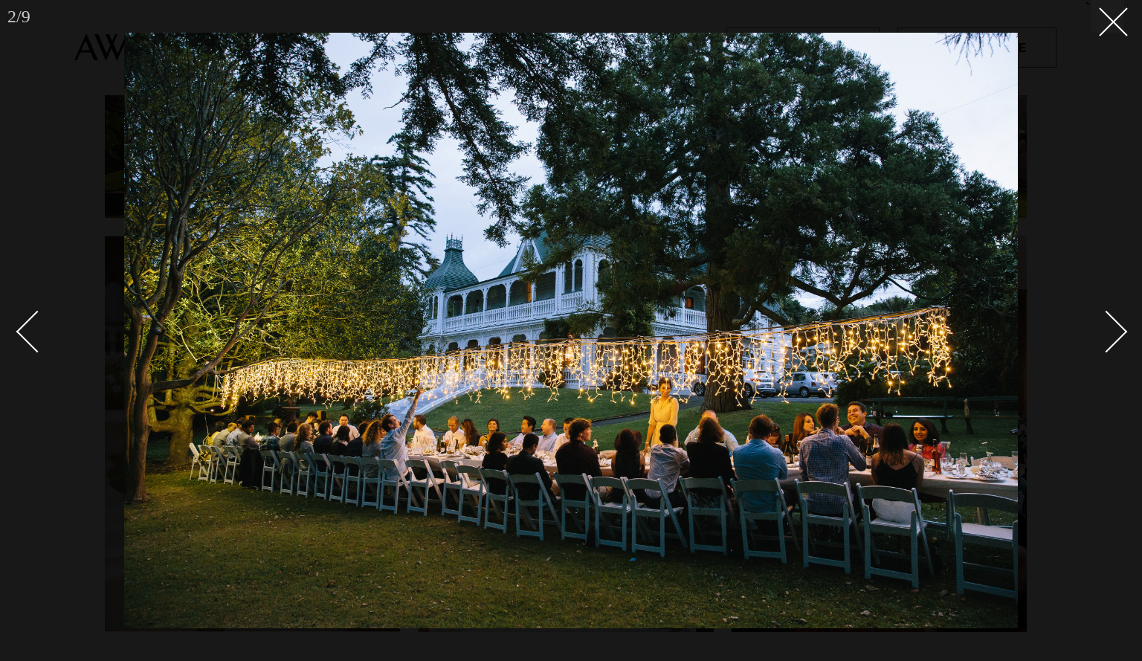
click at [1116, 318] on link at bounding box center [1098, 331] width 52 height 74
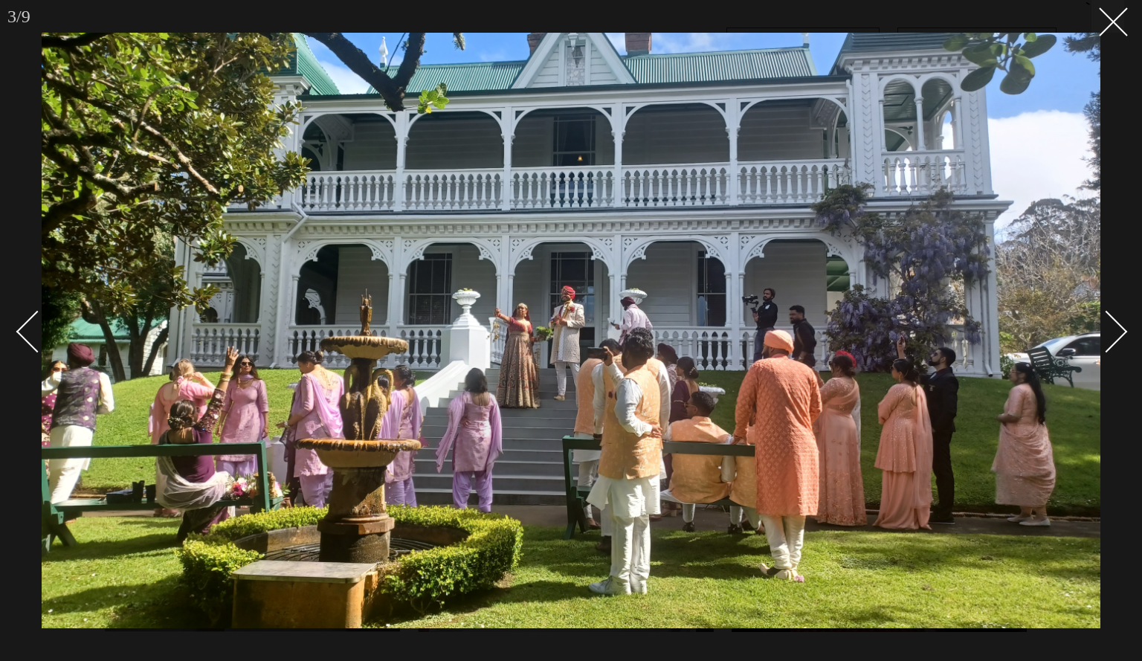
click at [1116, 318] on link at bounding box center [1098, 331] width 52 height 74
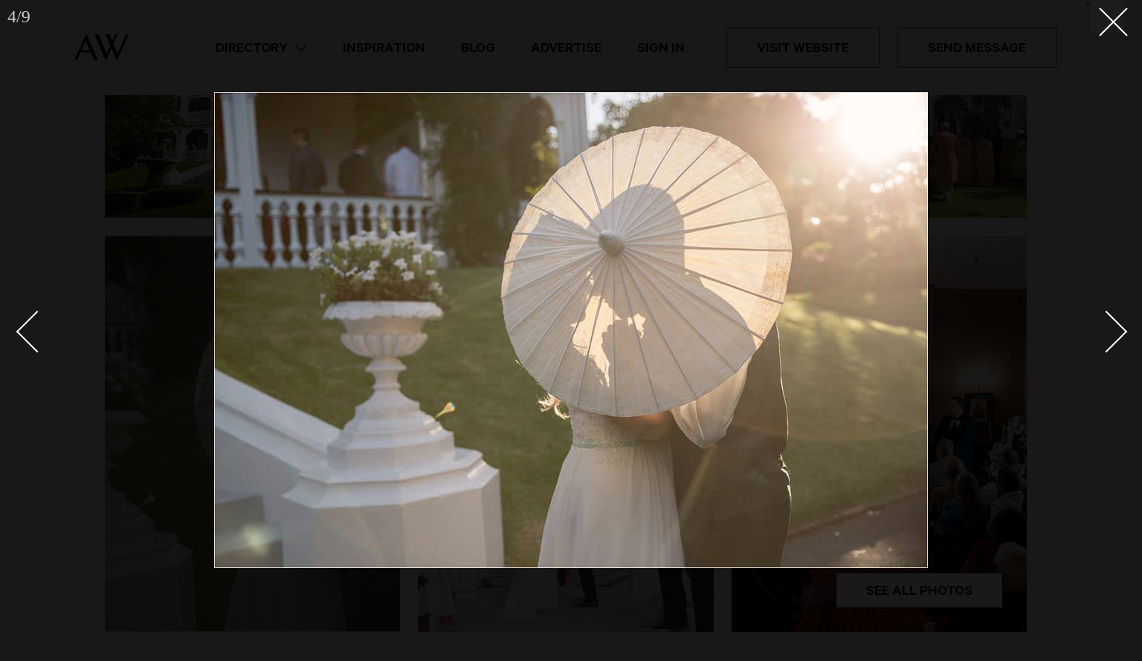
click at [1116, 318] on link at bounding box center [1098, 331] width 52 height 74
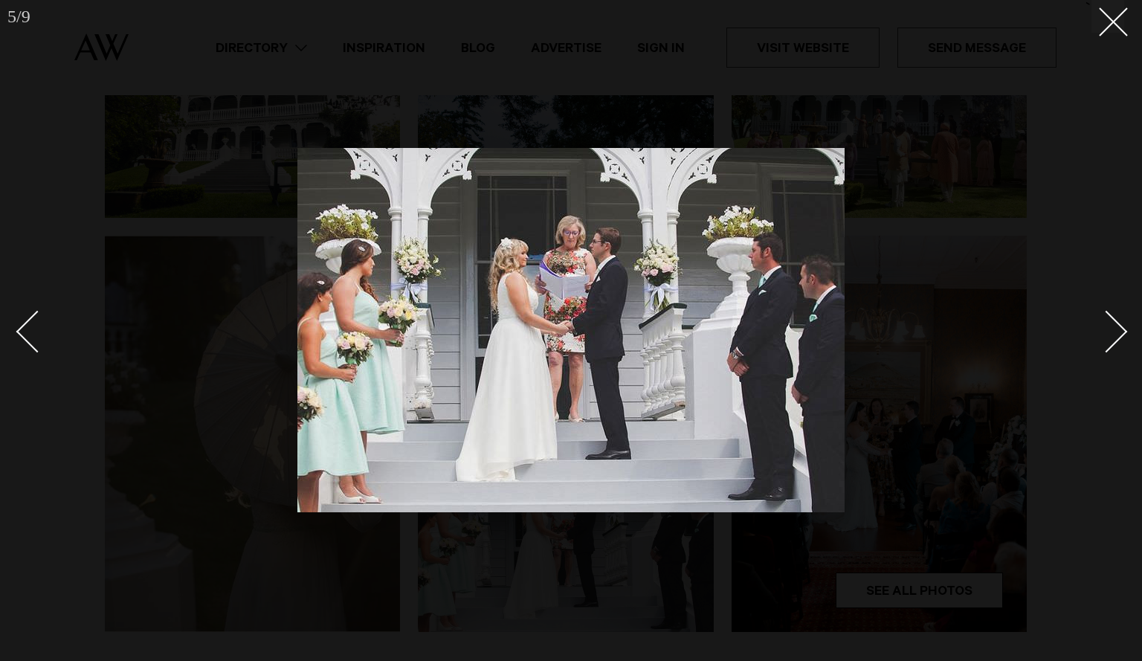
click at [1116, 318] on link at bounding box center [1098, 331] width 52 height 74
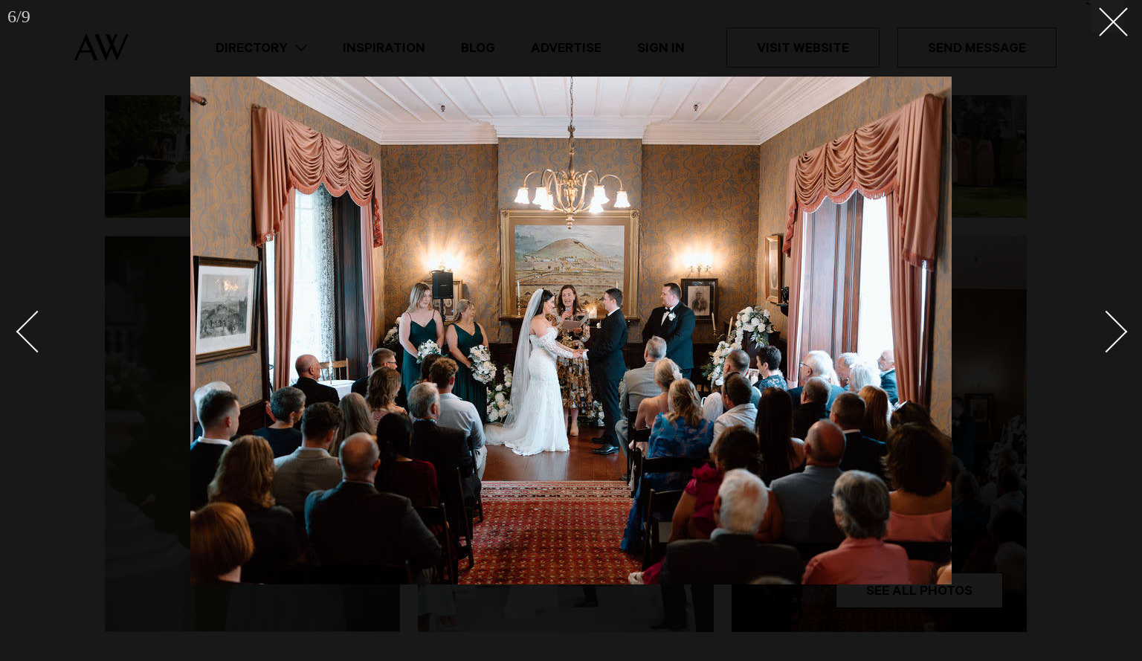
click at [1116, 318] on link at bounding box center [1098, 331] width 52 height 74
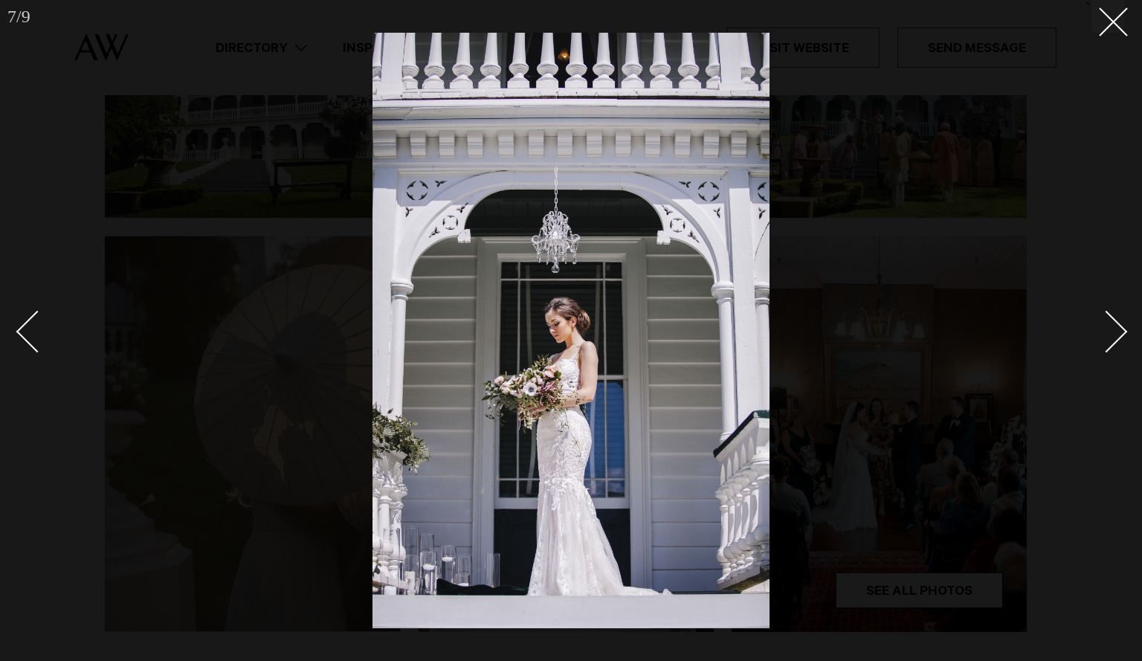
click at [1116, 318] on link at bounding box center [1098, 331] width 52 height 74
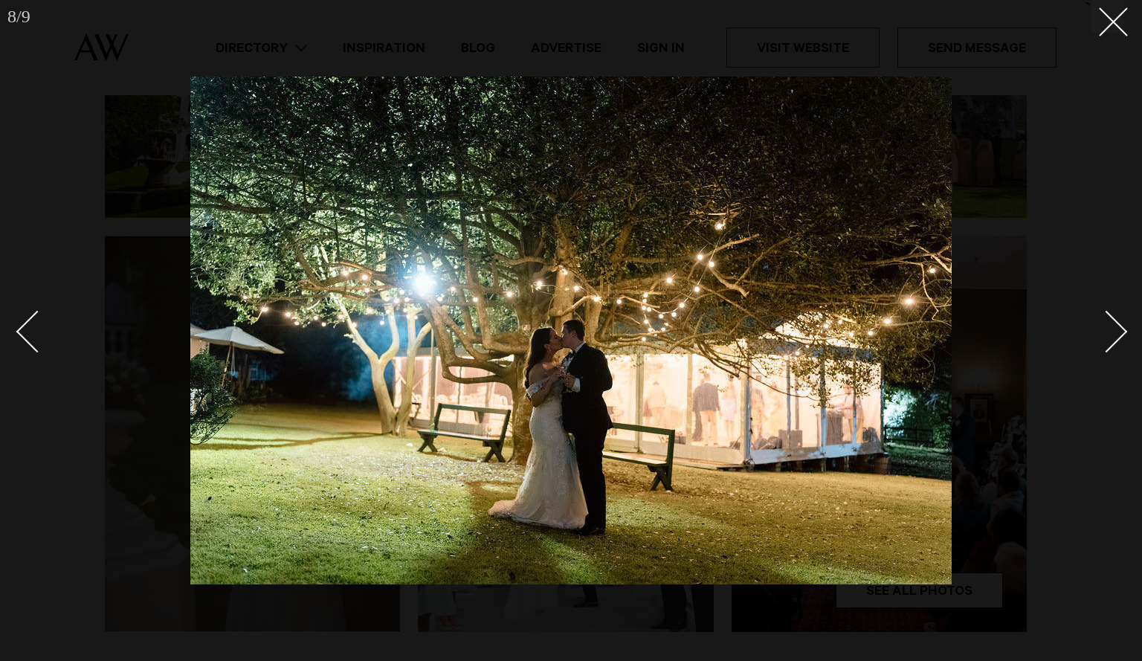
click at [1116, 318] on link at bounding box center [1098, 331] width 52 height 74
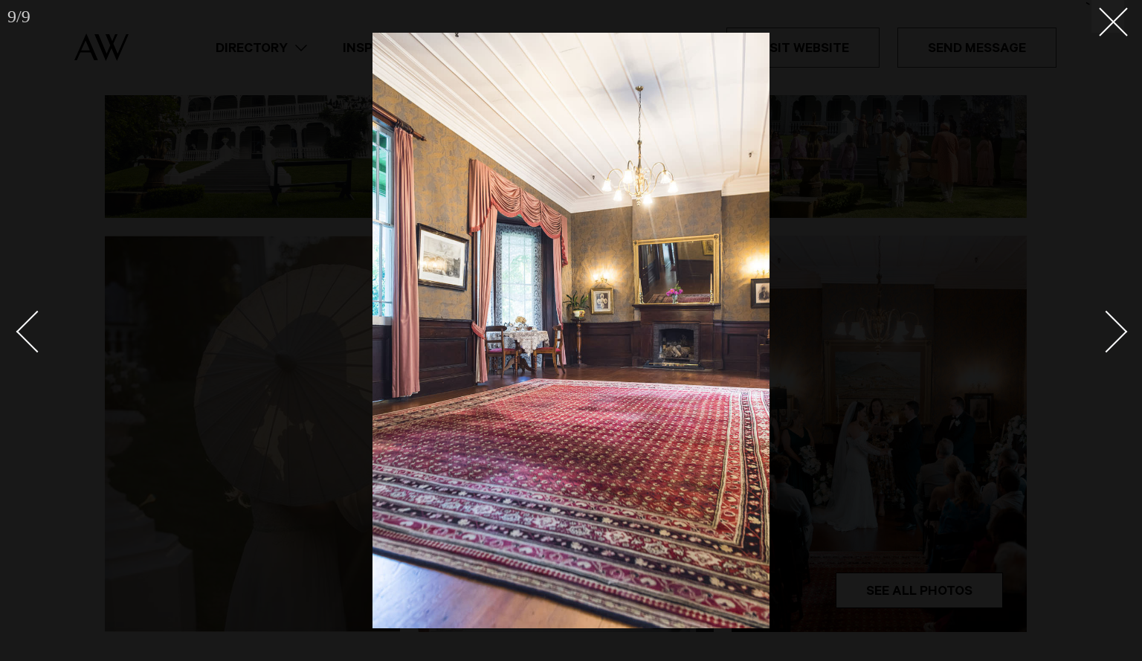
click at [1116, 318] on link at bounding box center [1098, 331] width 52 height 74
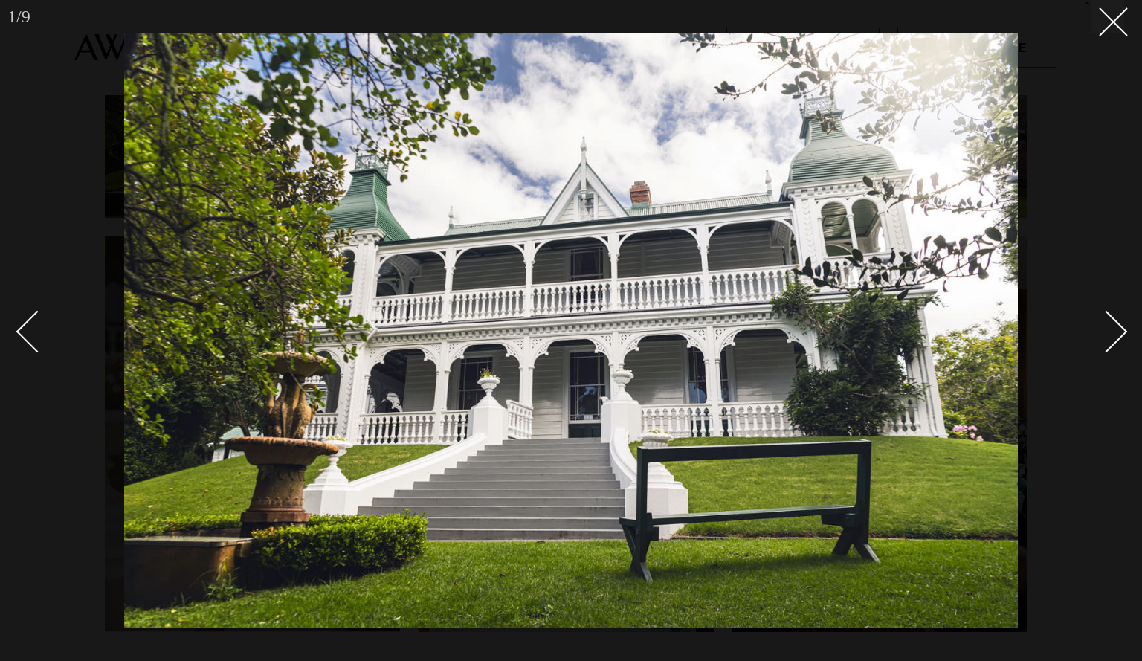
click at [1116, 318] on link at bounding box center [1098, 331] width 52 height 74
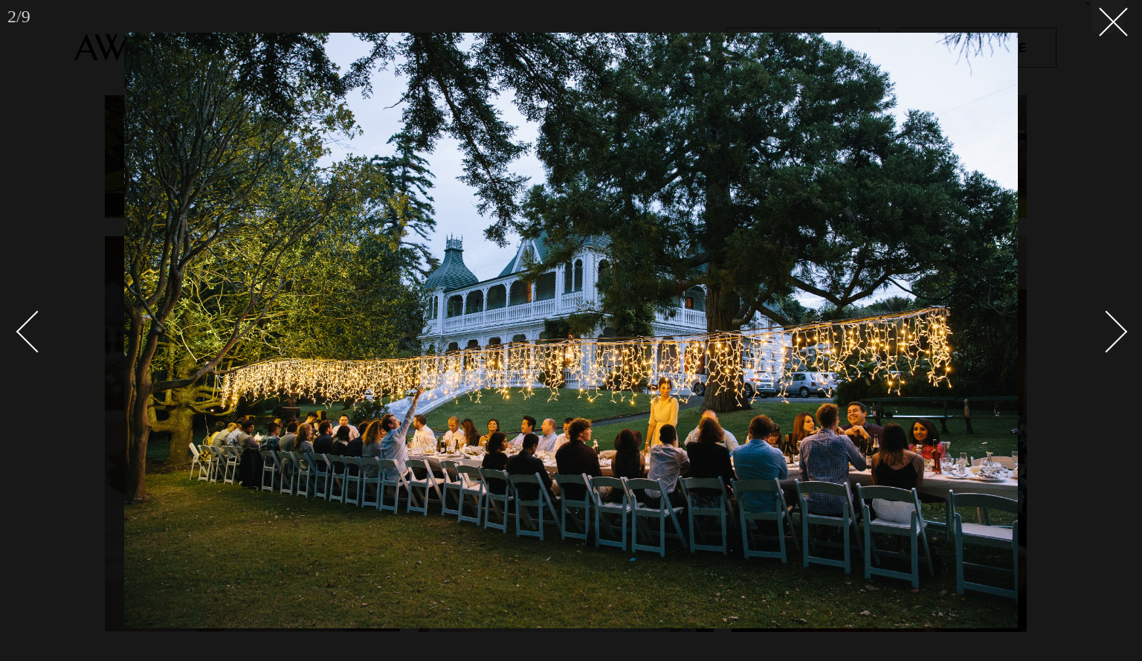
click at [1116, 318] on link at bounding box center [1098, 331] width 52 height 74
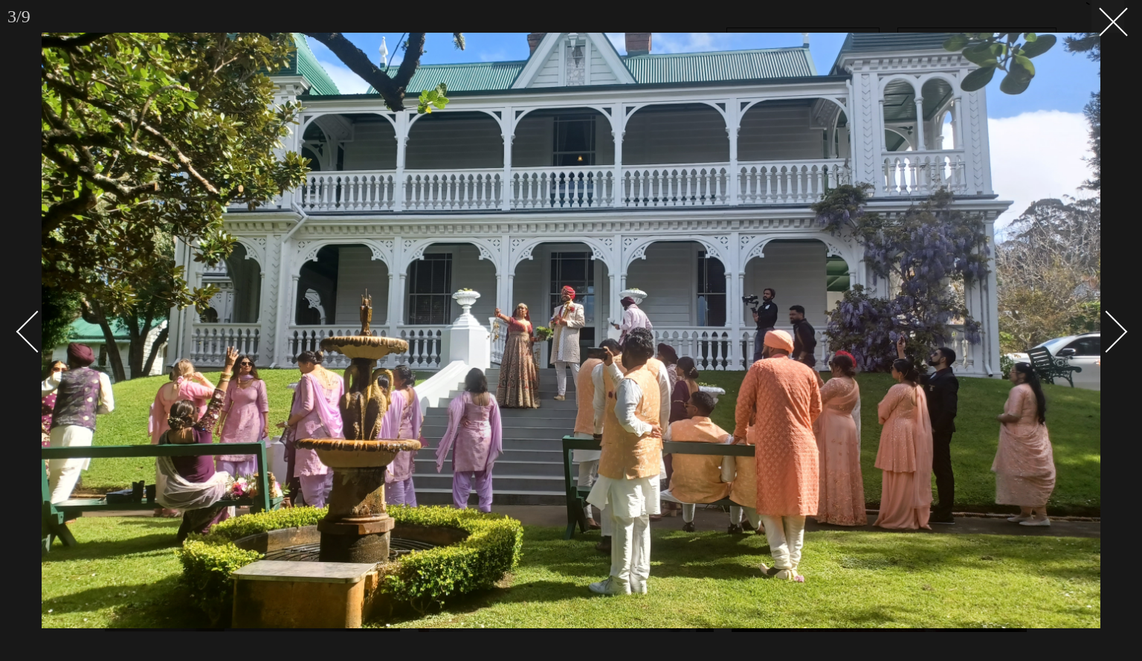
click at [1116, 318] on link at bounding box center [1098, 331] width 52 height 74
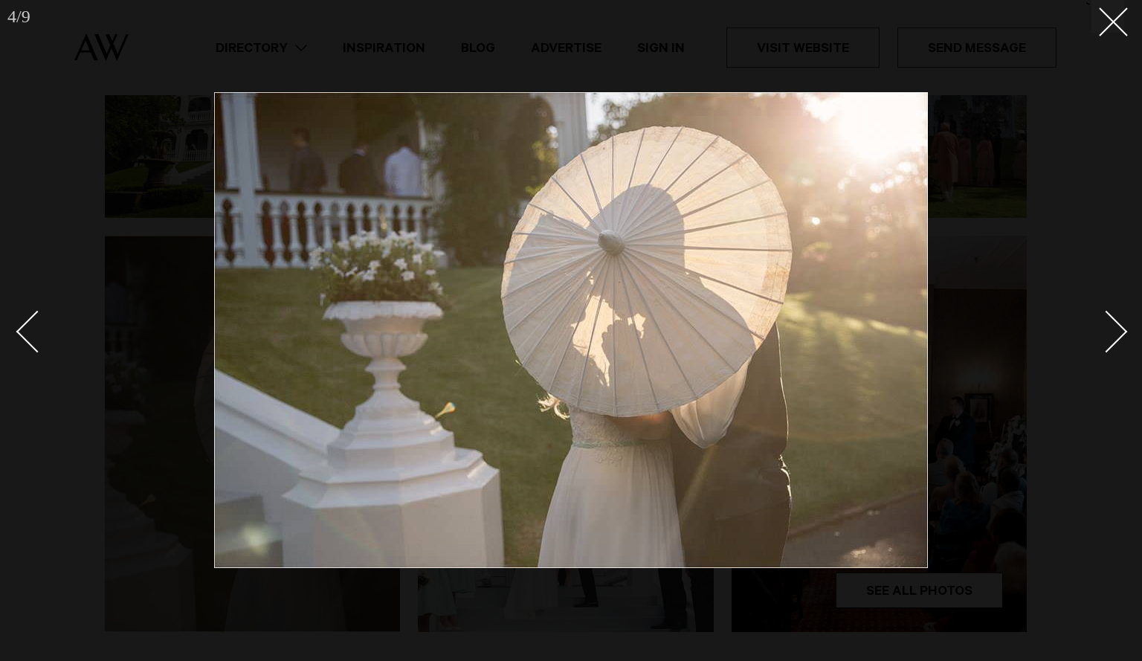
click at [1116, 318] on link at bounding box center [1098, 331] width 52 height 74
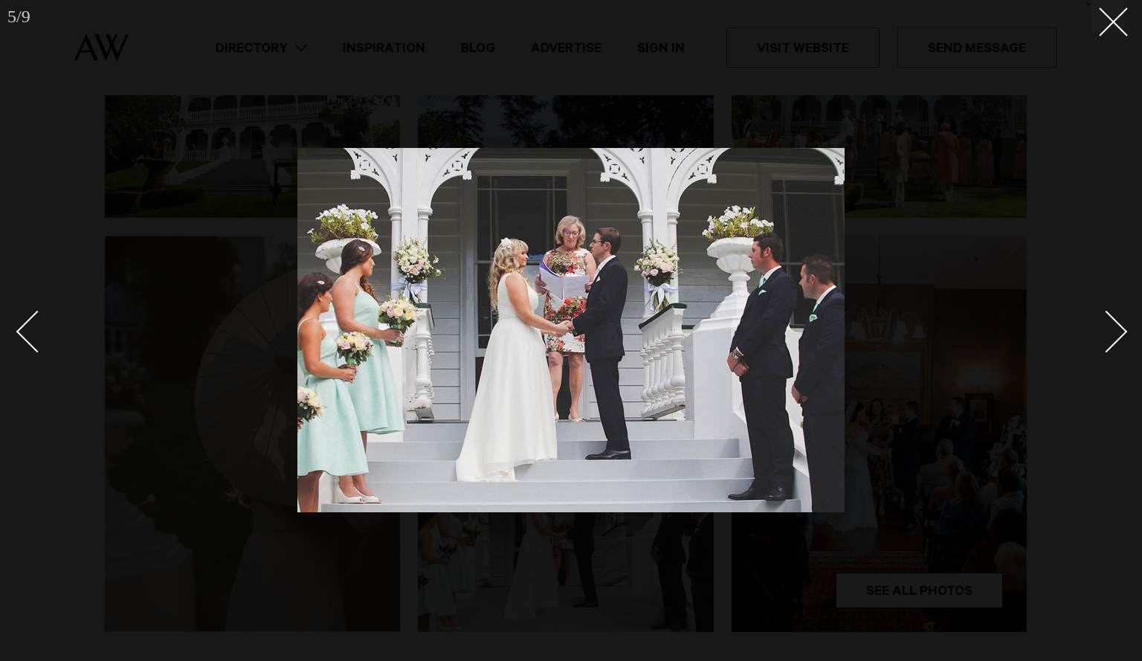
click at [1116, 318] on link at bounding box center [1098, 331] width 52 height 74
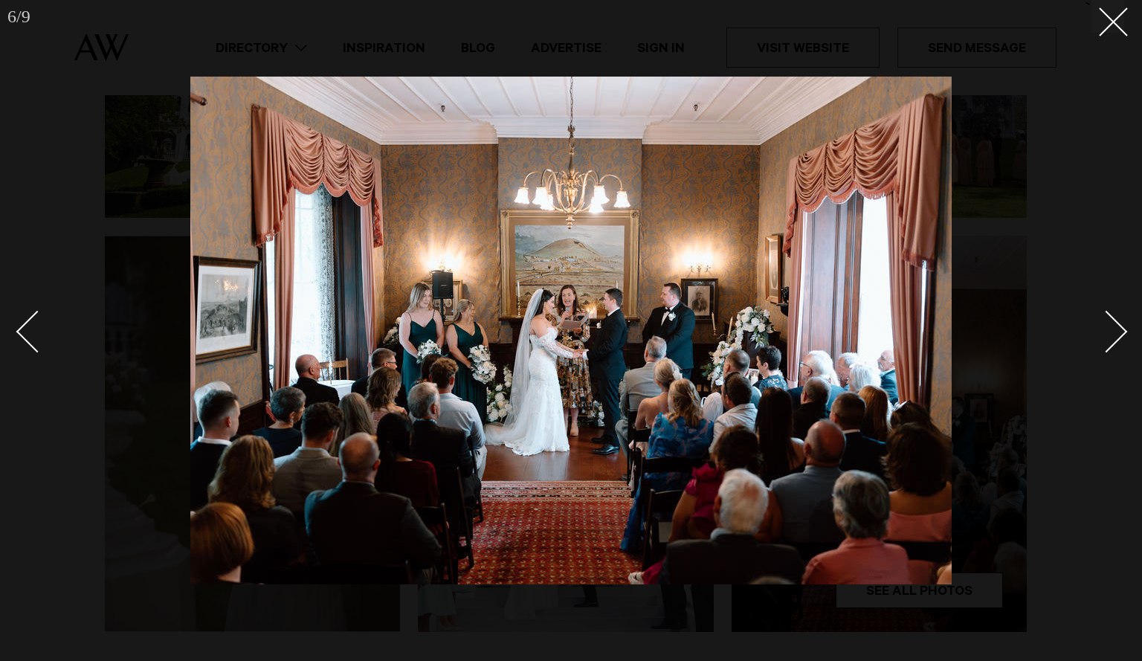
click at [1116, 318] on link at bounding box center [1098, 331] width 52 height 74
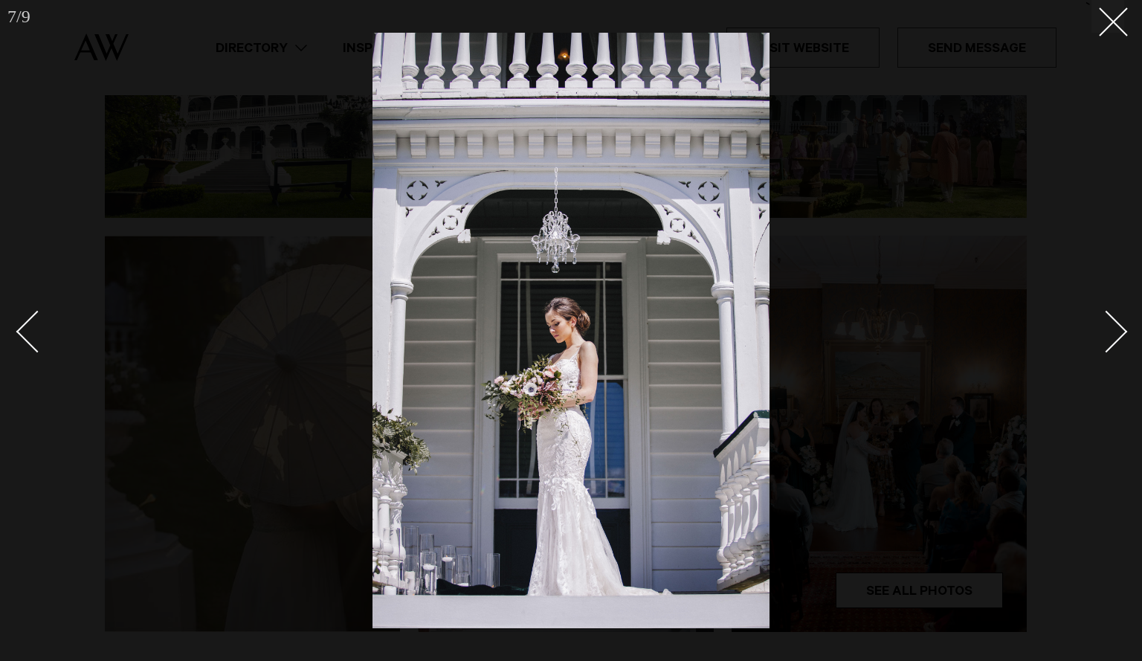
click at [1116, 318] on link at bounding box center [1098, 331] width 52 height 74
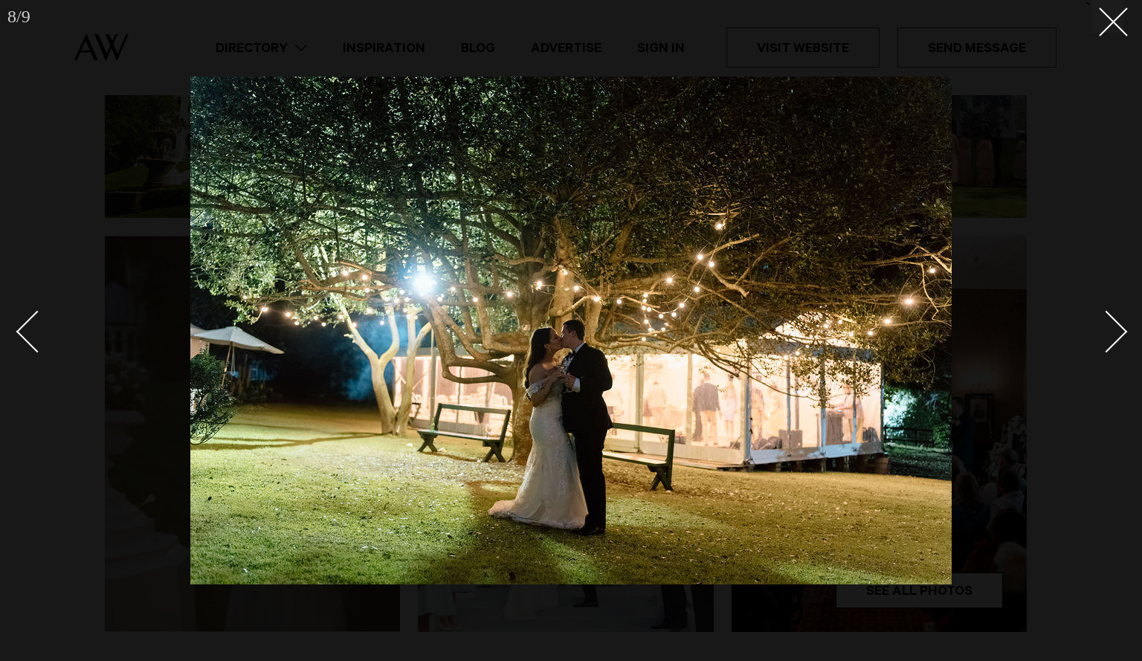
click at [1116, 318] on link at bounding box center [1098, 331] width 52 height 74
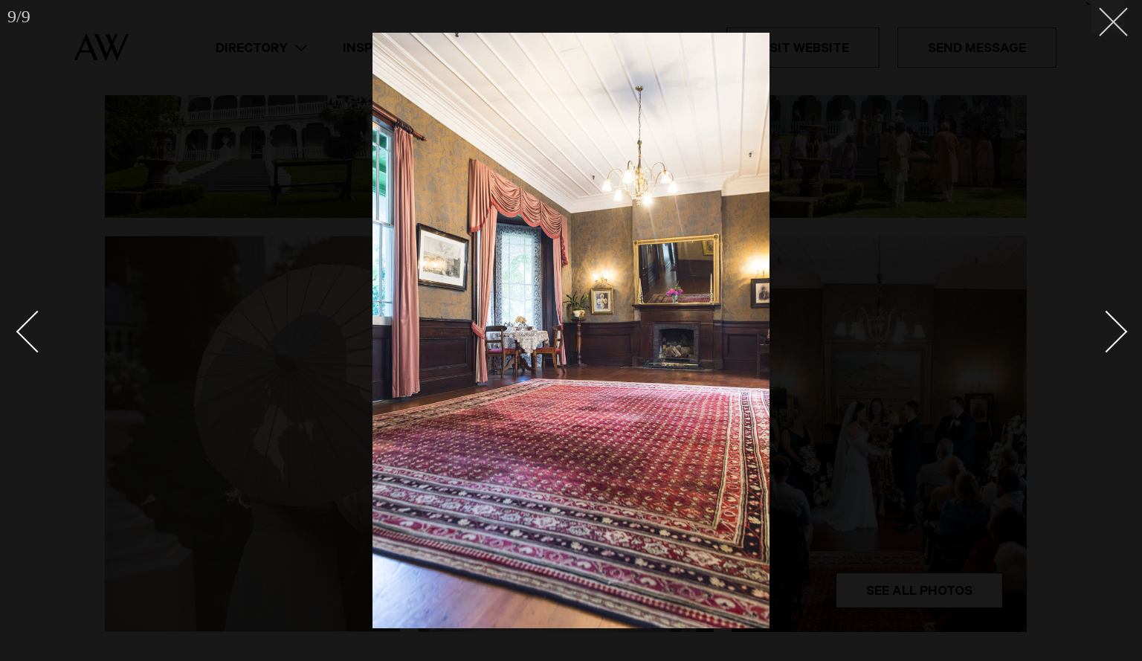
click at [1102, 25] on button at bounding box center [1107, 16] width 33 height 33
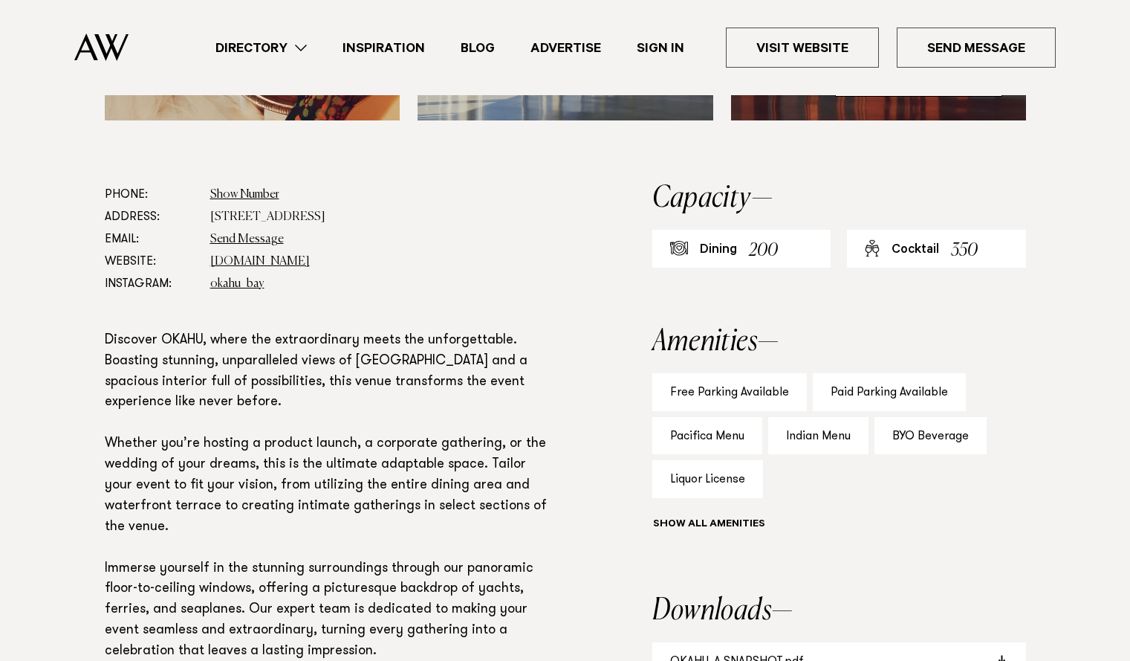
scroll to position [750, 0]
click at [294, 258] on link "www.okahubay.com" at bounding box center [260, 262] width 100 height 12
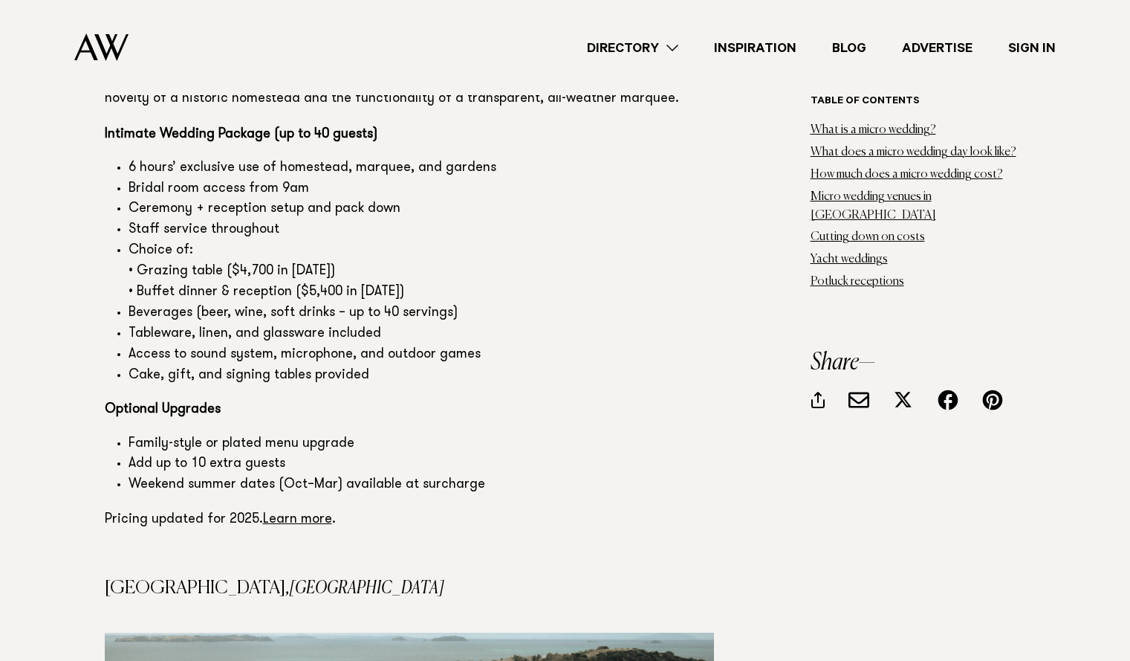
scroll to position [4797, 0]
drag, startPoint x: 834, startPoint y: 144, endPoint x: 465, endPoint y: 108, distance: 371.2
click at [465, 219] on li "Staff service throughout" at bounding box center [422, 229] width 586 height 21
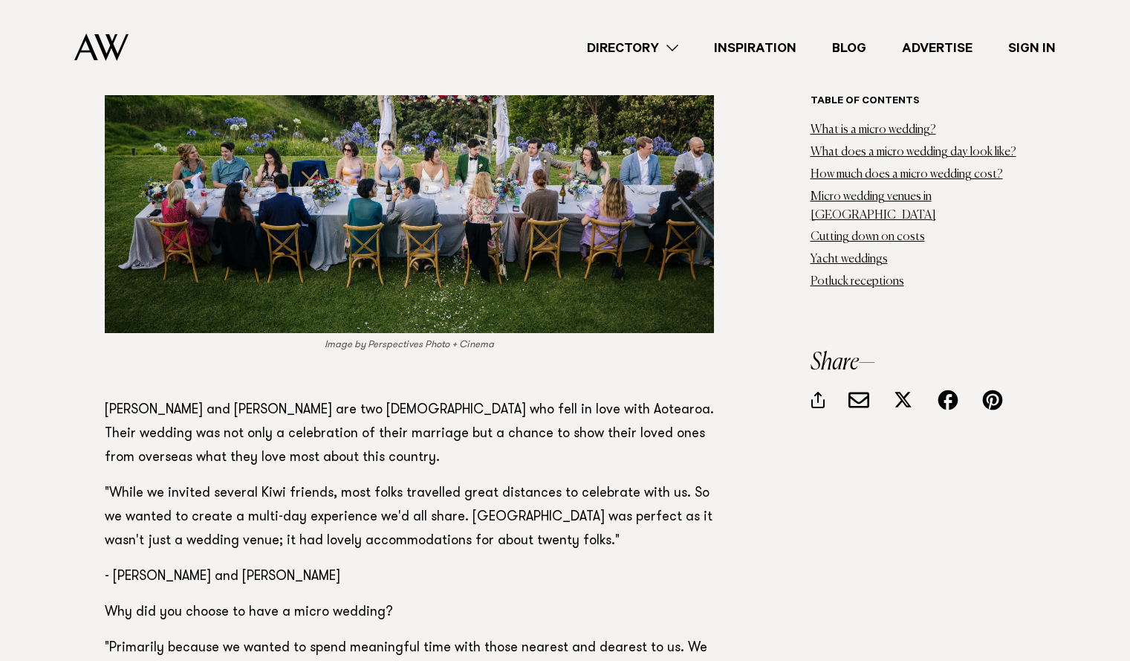
scroll to position [14152, 0]
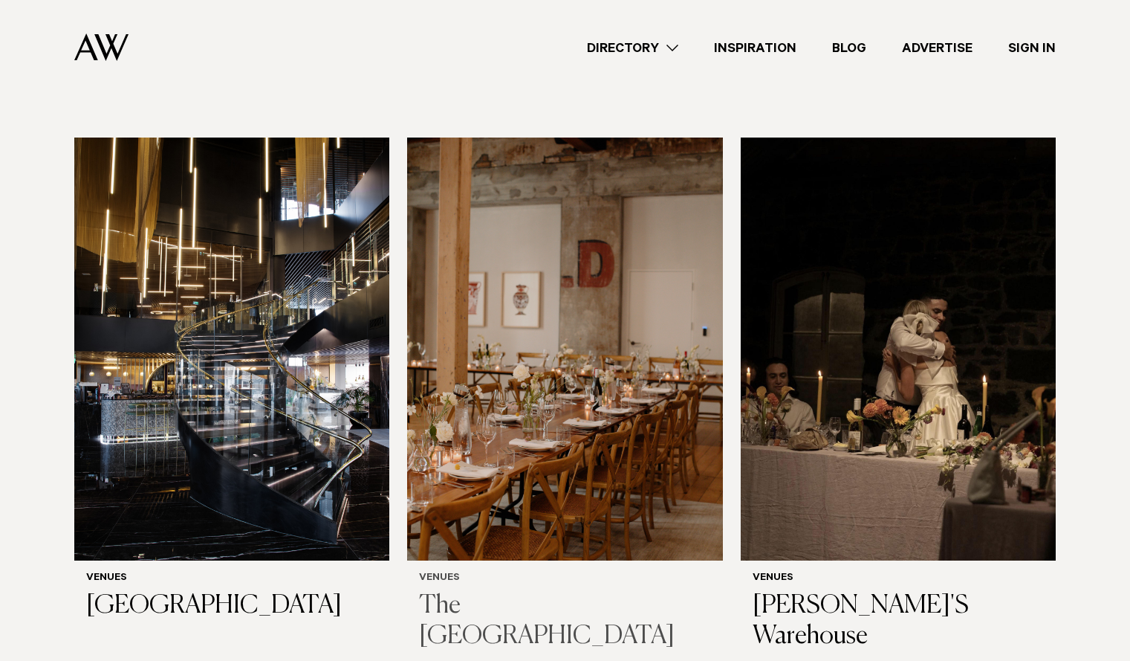
scroll to position [8575, 0]
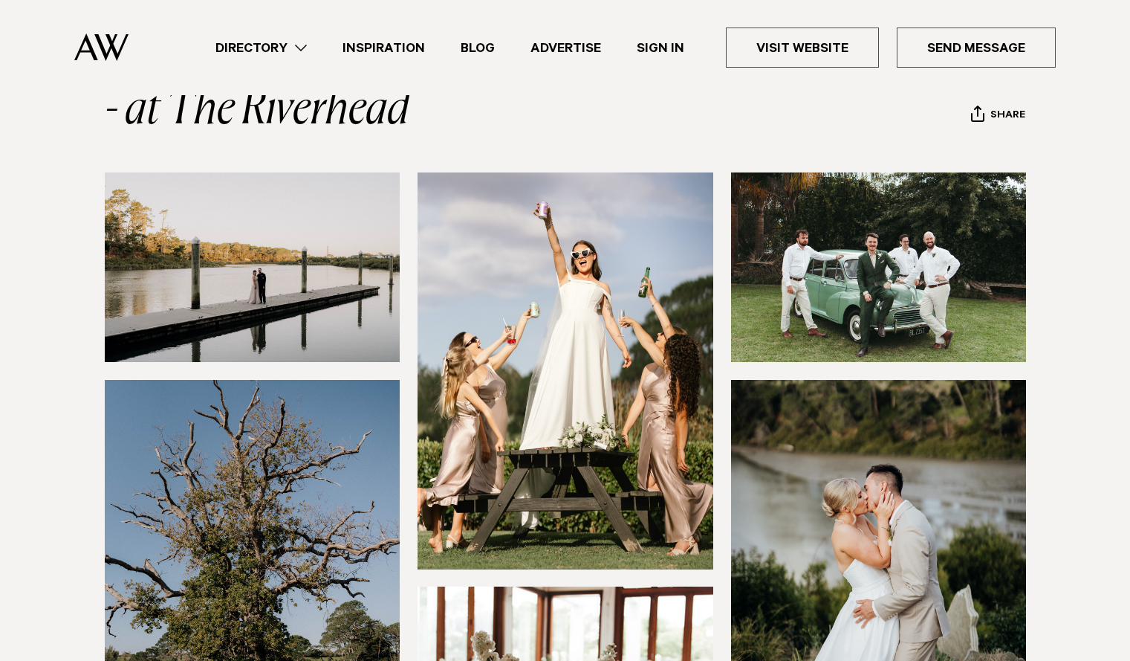
scroll to position [349, 0]
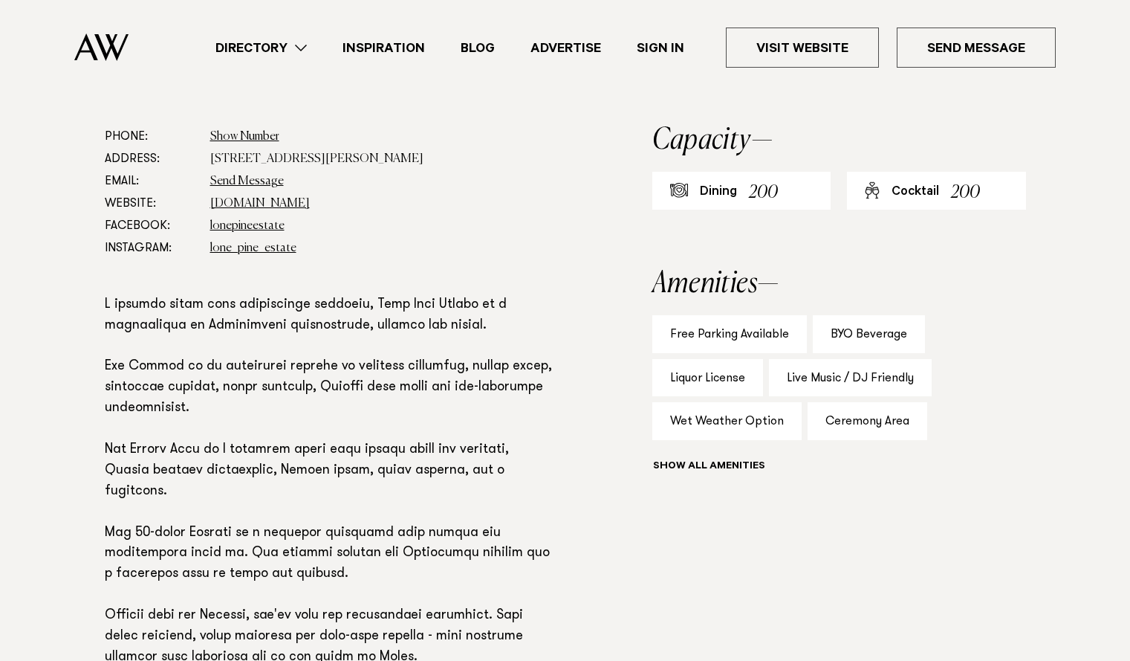
scroll to position [809, 0]
click at [226, 202] on link "[DOMAIN_NAME]" at bounding box center [260, 203] width 100 height 12
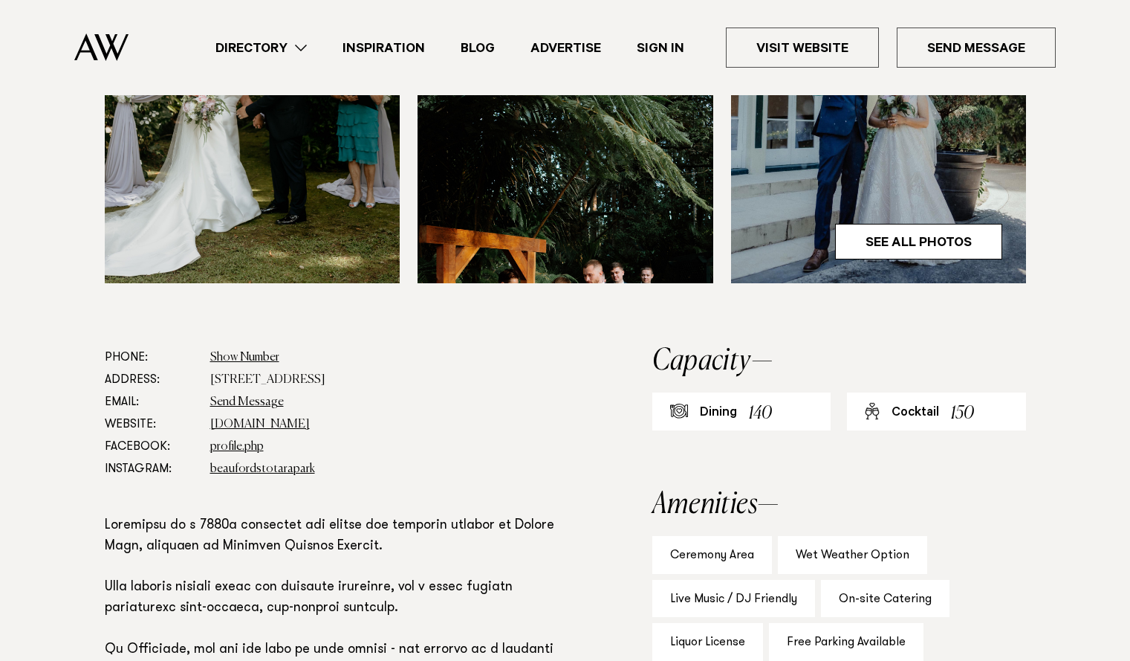
scroll to position [642, 0]
click at [292, 418] on link "www.beaufords.co.nz" at bounding box center [260, 424] width 100 height 12
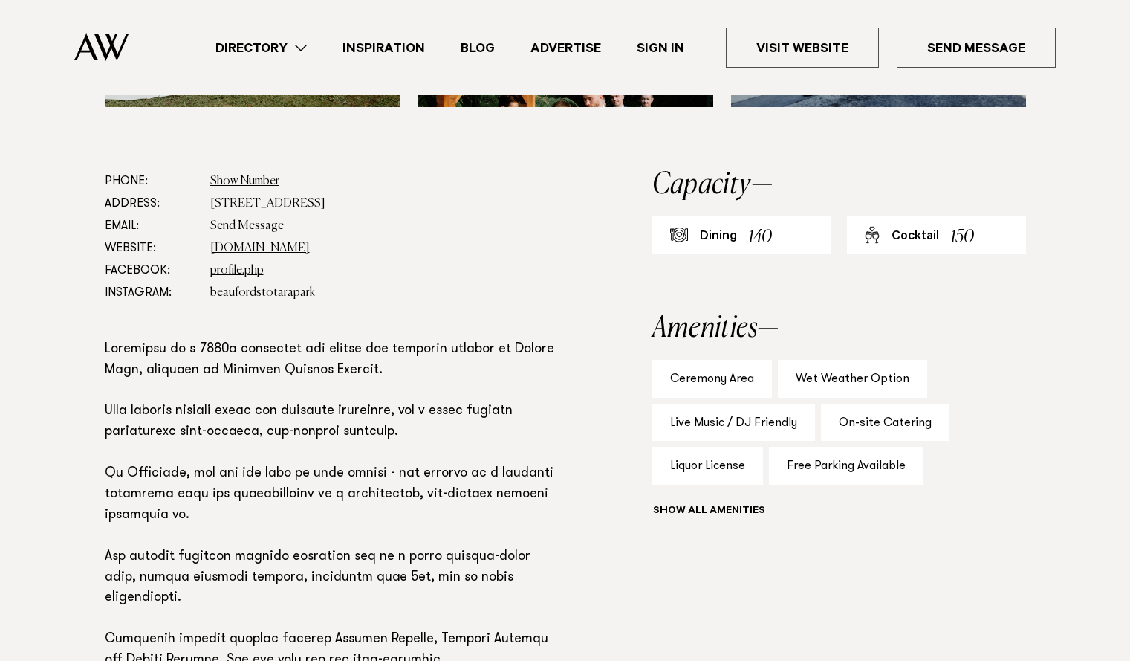
scroll to position [818, 0]
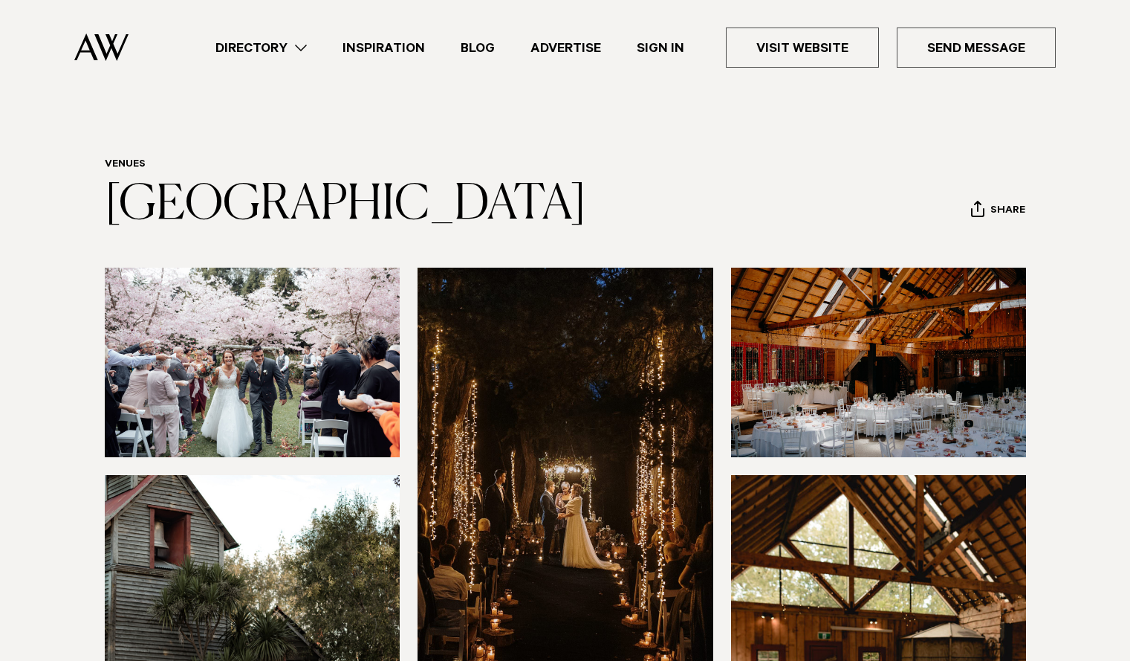
scroll to position [191, 0]
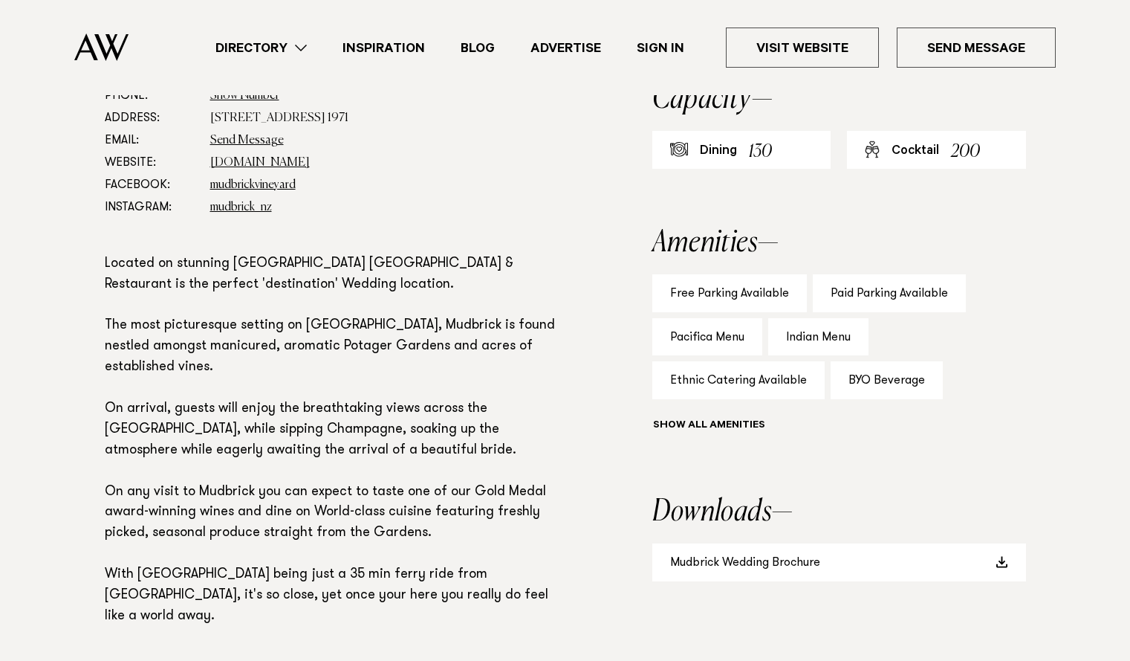
scroll to position [905, 0]
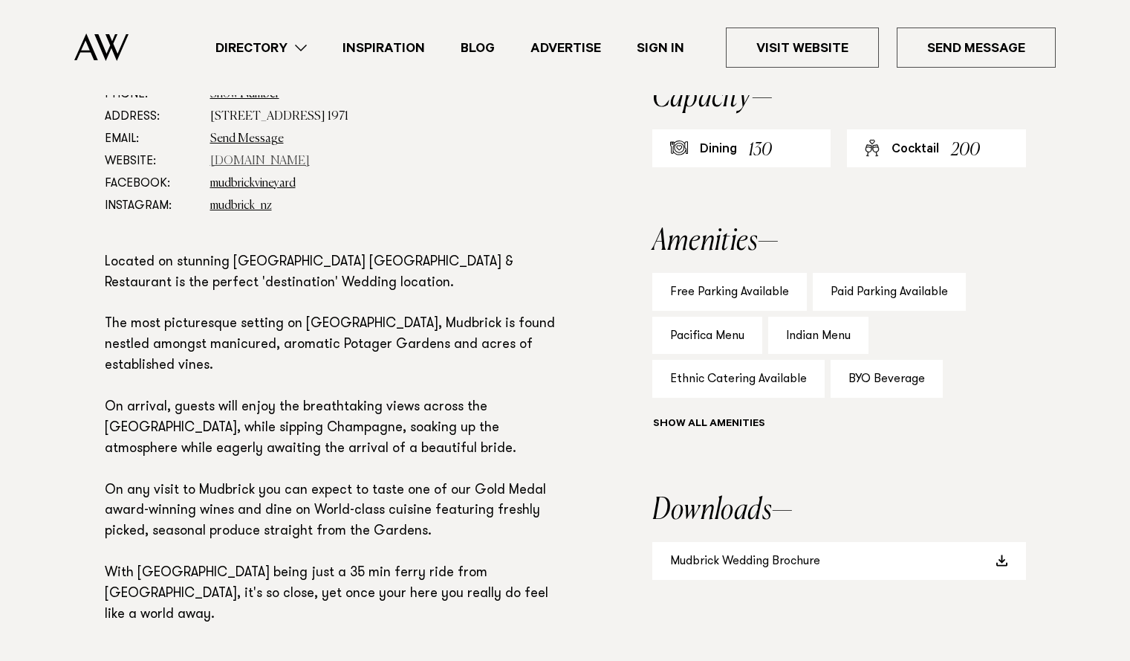
click at [257, 158] on link "[DOMAIN_NAME]" at bounding box center [260, 161] width 100 height 12
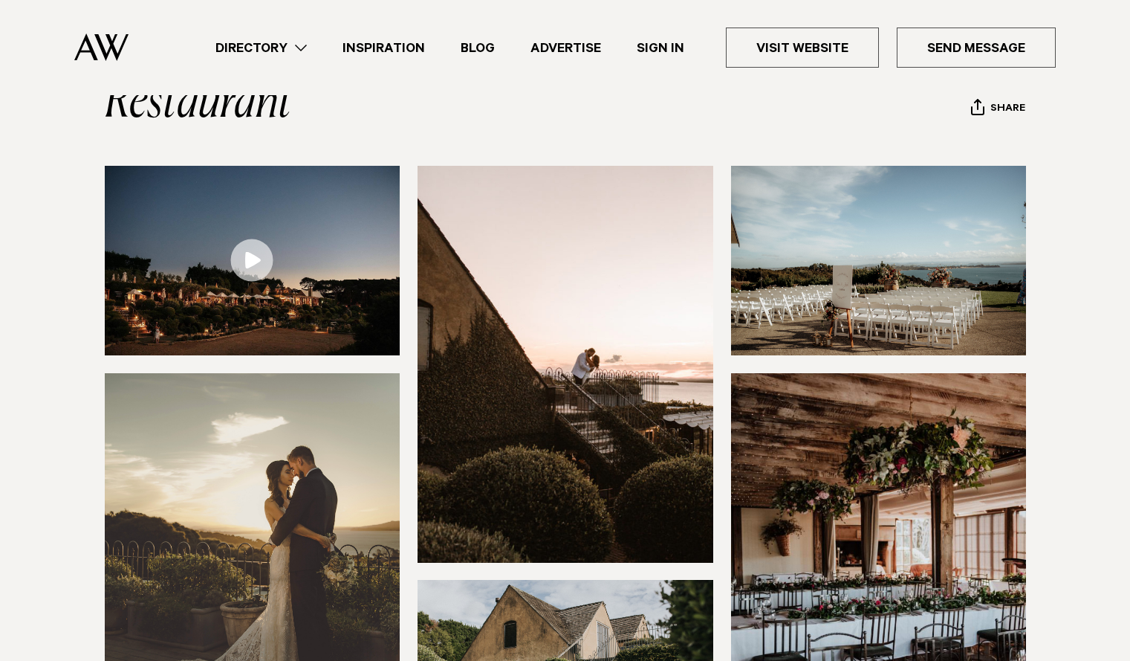
scroll to position [154, 0]
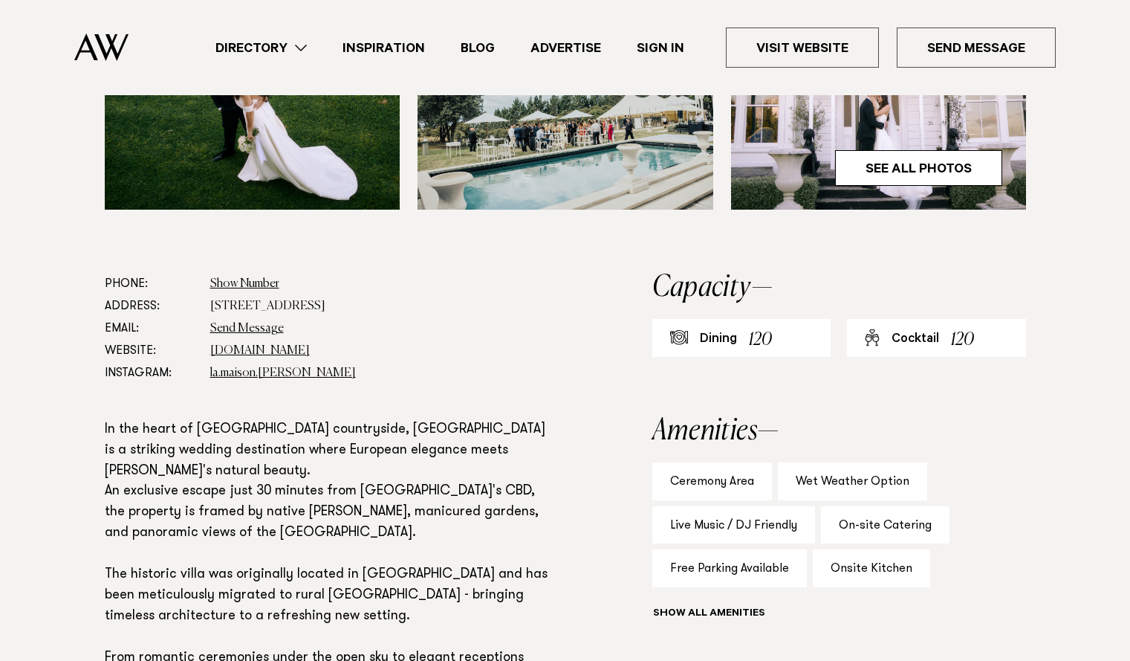
scroll to position [1021, 0]
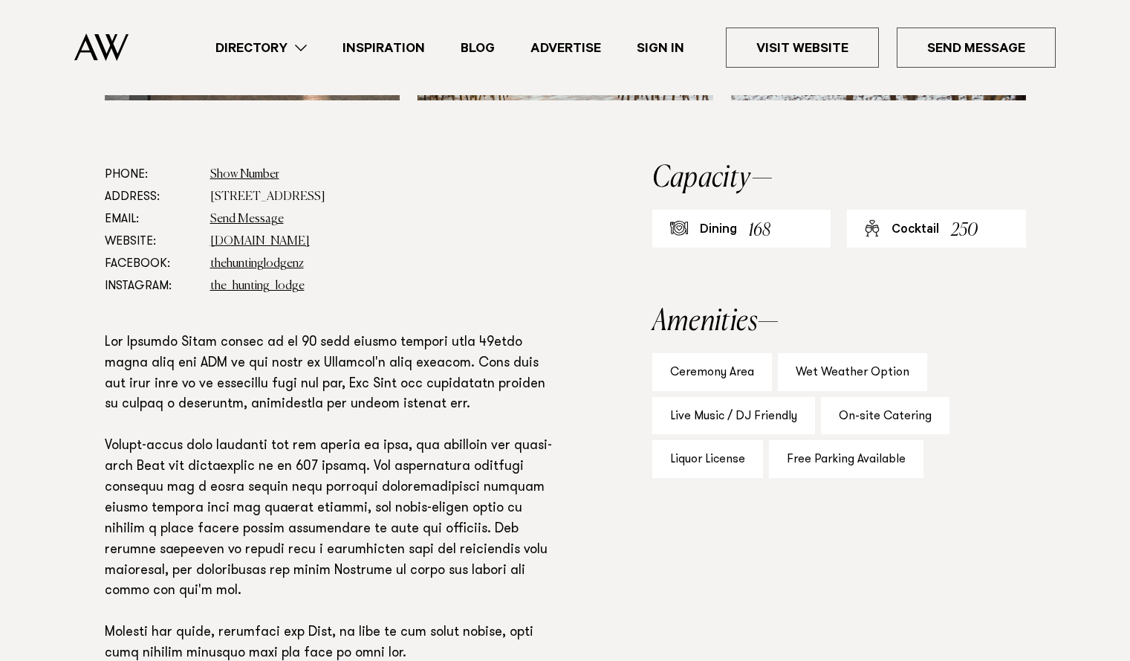
scroll to position [823, 0]
click at [310, 245] on link "[DOMAIN_NAME]" at bounding box center [260, 242] width 100 height 12
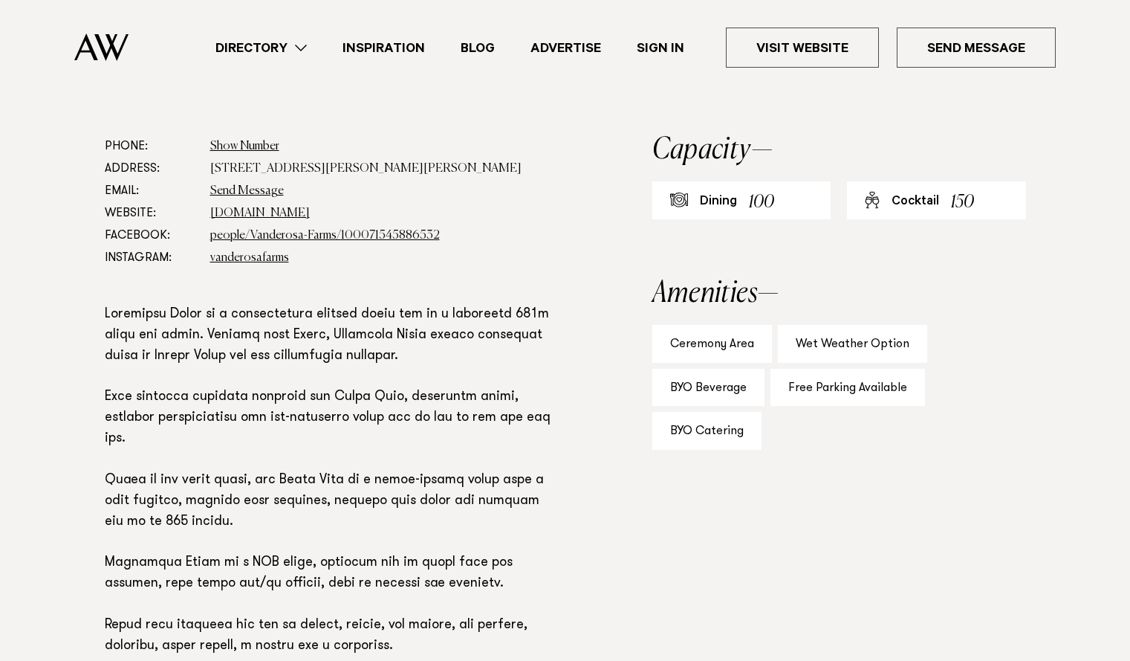
scroll to position [800, 0]
click at [256, 218] on link "[DOMAIN_NAME]" at bounding box center [260, 213] width 100 height 12
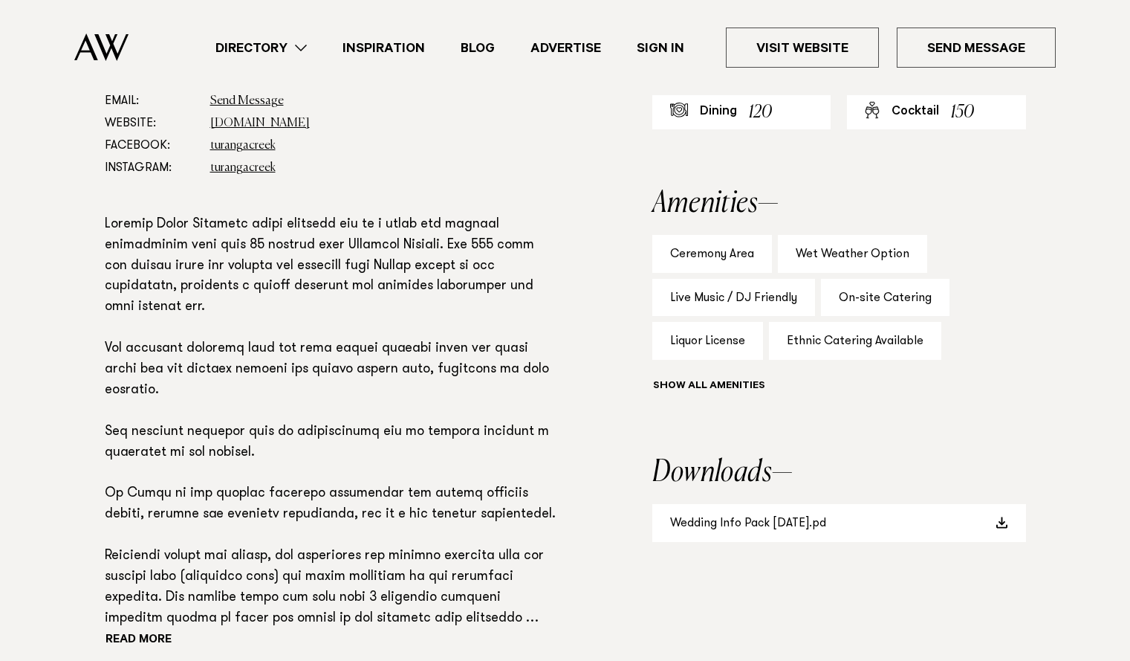
scroll to position [890, 0]
drag, startPoint x: 835, startPoint y: 526, endPoint x: 928, endPoint y: 502, distance: 95.2
click at [835, 526] on link "Wedding Info Pack June 2024.pd" at bounding box center [840, 521] width 374 height 38
click at [997, 520] on span at bounding box center [1003, 521] width 12 height 12
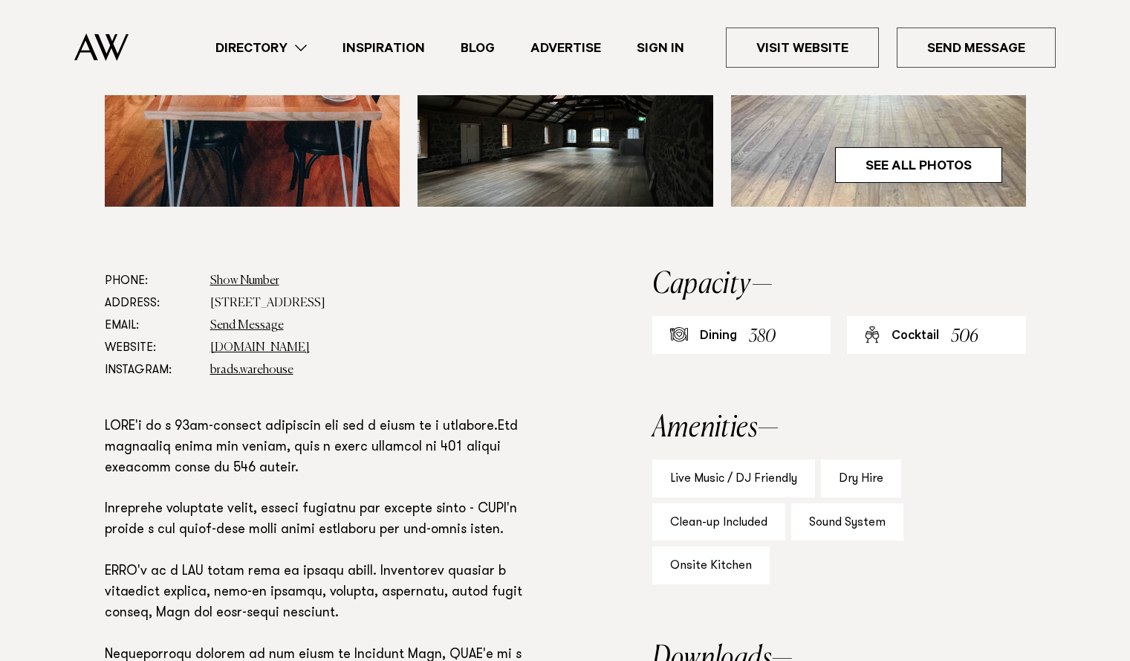
scroll to position [719, 0]
click at [297, 341] on link "brads-warehouse.com" at bounding box center [260, 347] width 100 height 12
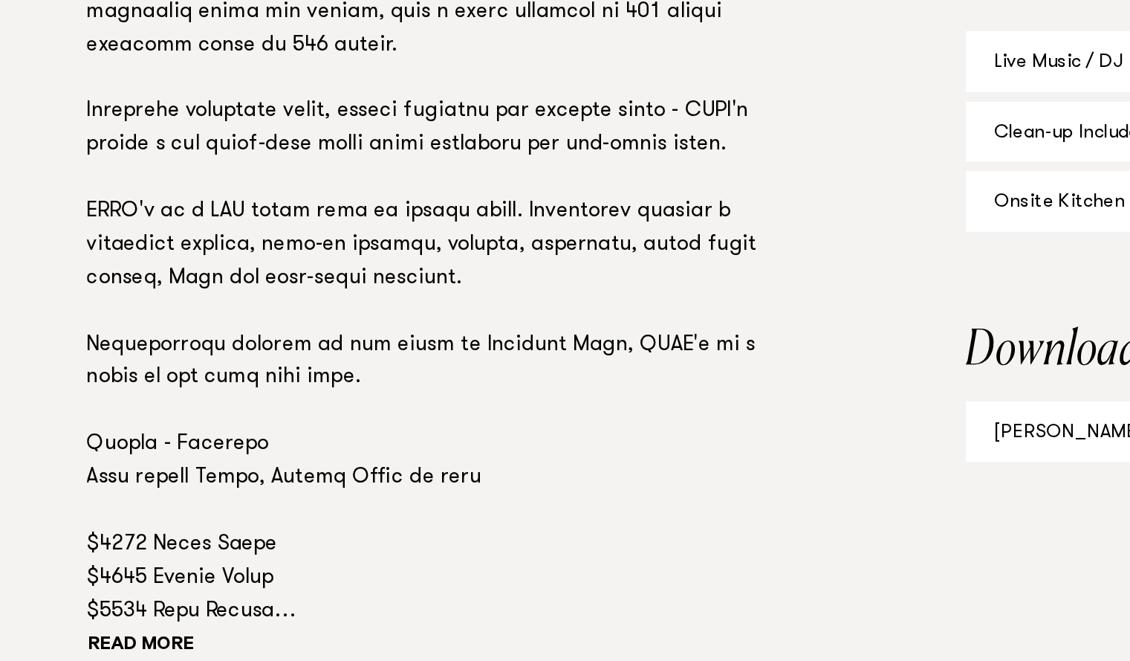
scroll to position [907, 0]
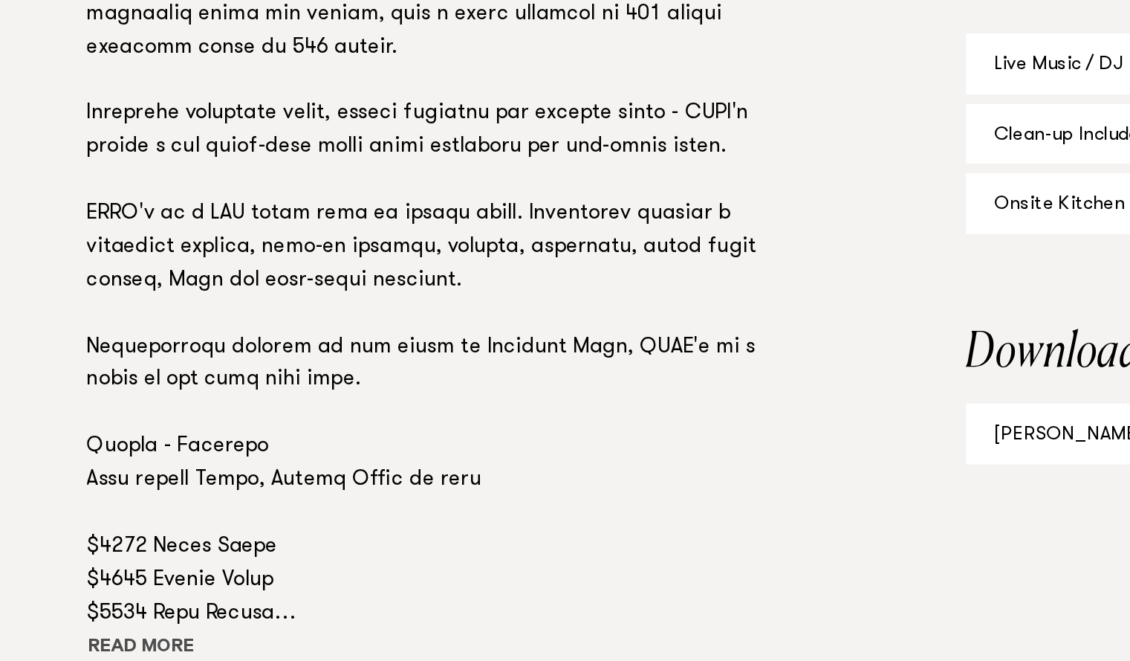
click at [139, 642] on button "Read more" at bounding box center [172, 653] width 134 height 22
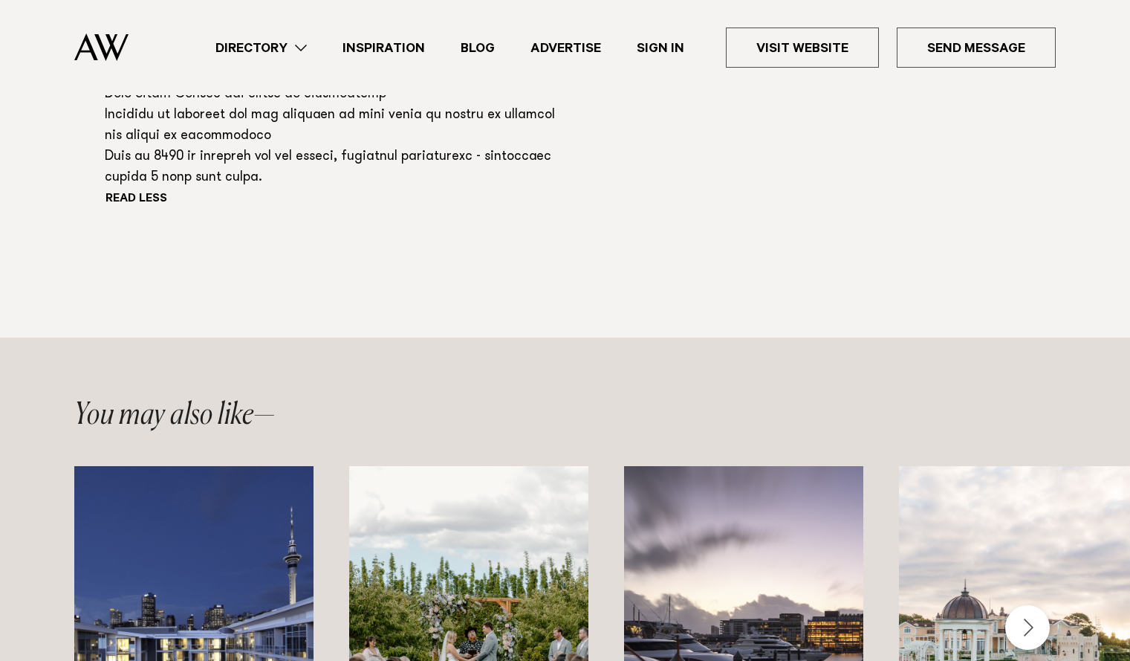
scroll to position [1978, 0]
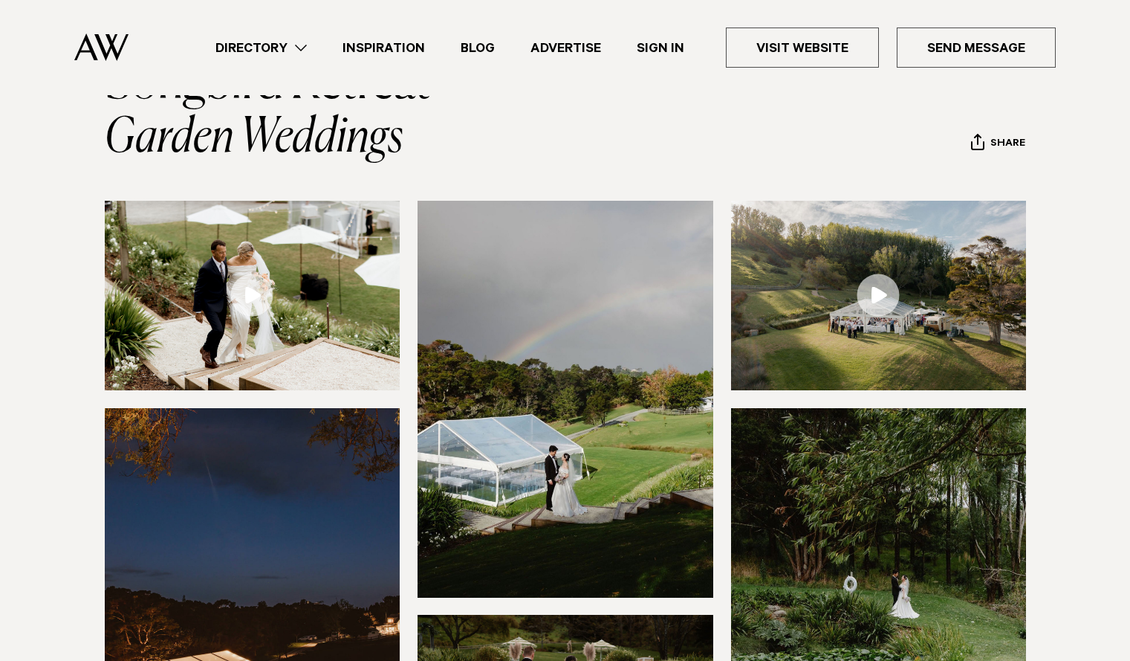
scroll to position [171, 0]
